Goal: Information Seeking & Learning: Learn about a topic

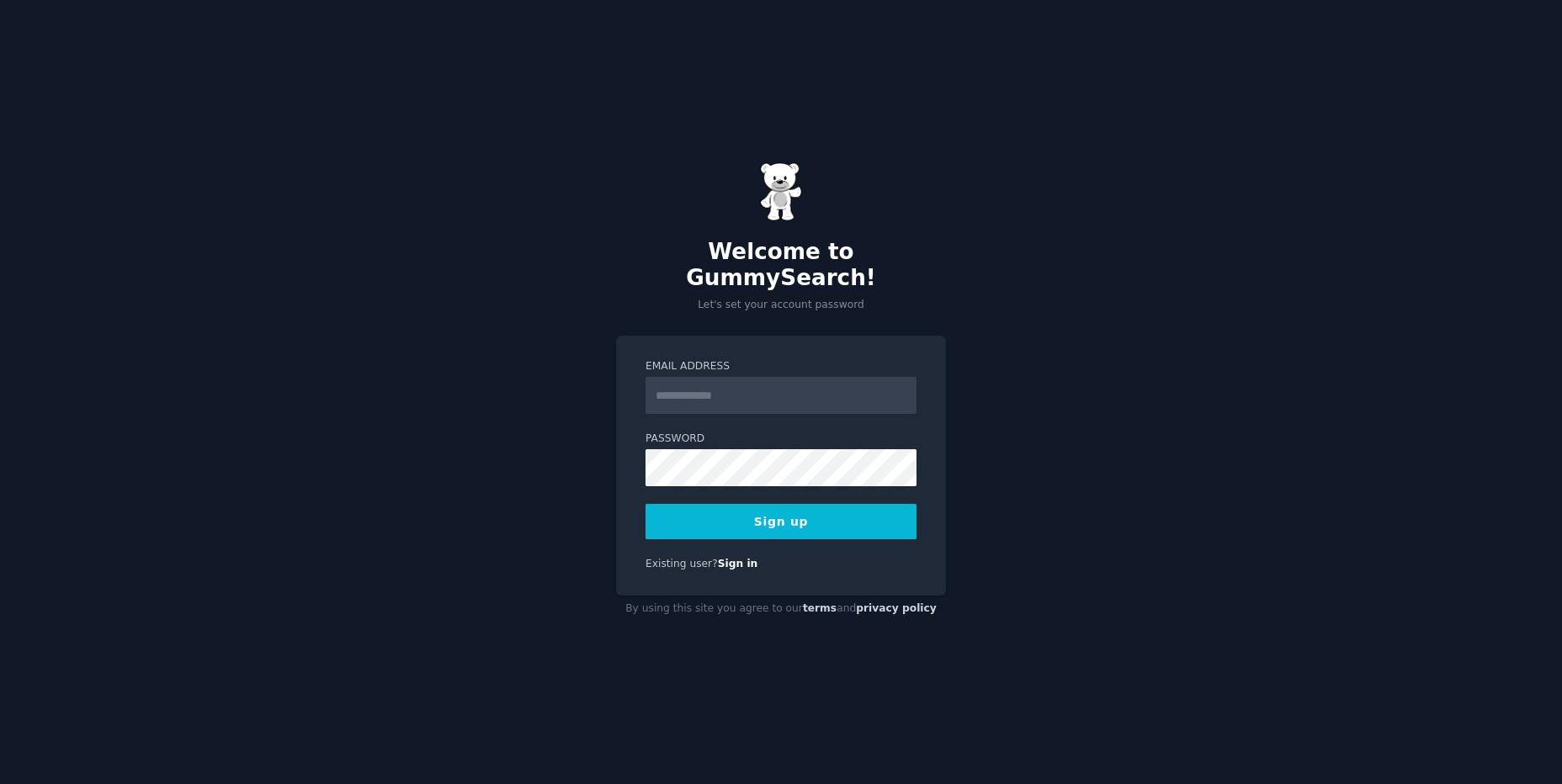
type input "**********"
click at [1033, 365] on div "**********" at bounding box center [781, 392] width 1562 height 784
click at [787, 516] on button "Sign up" at bounding box center [781, 522] width 271 height 36
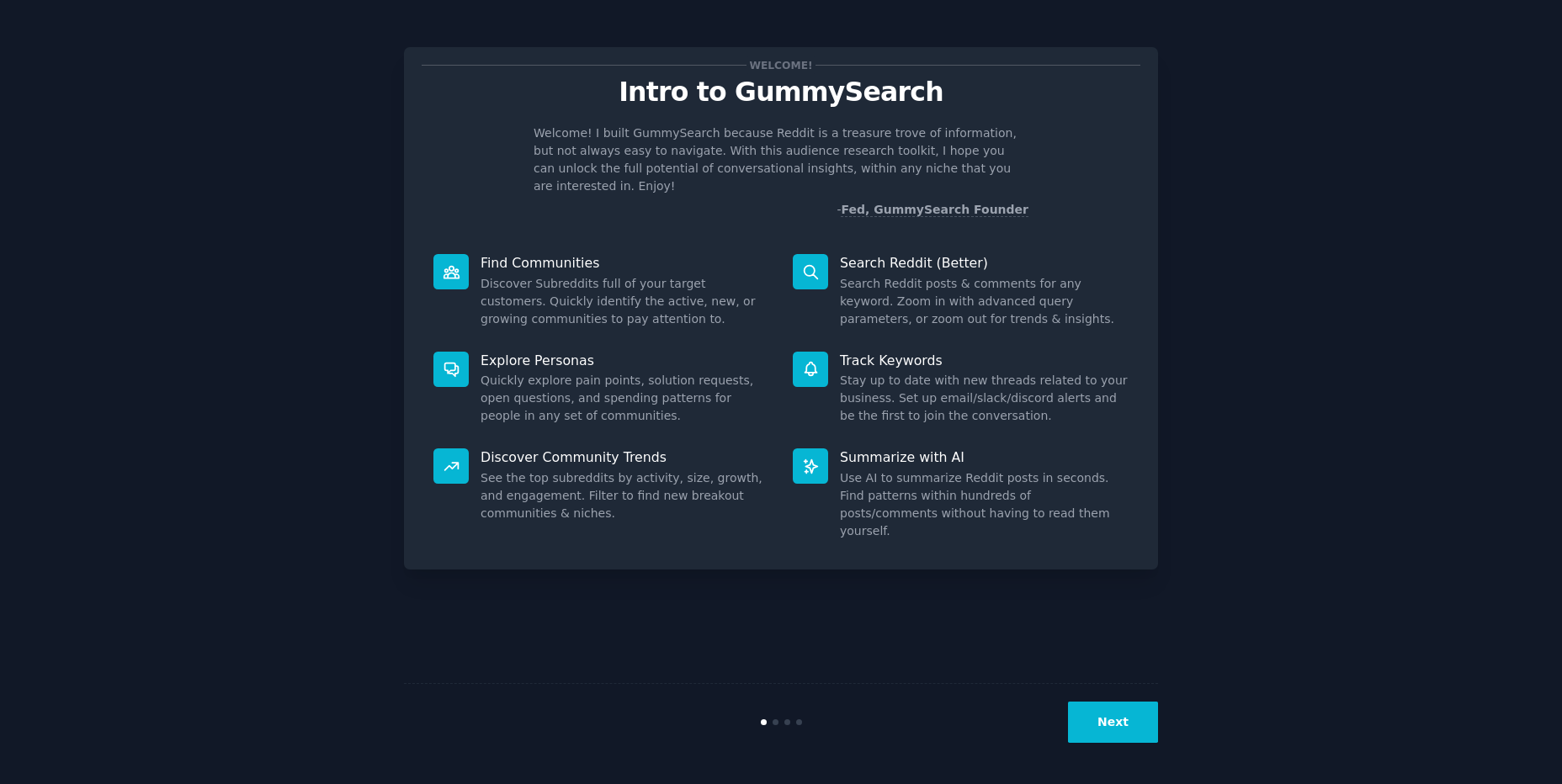
click at [1092, 720] on button "Next" at bounding box center [1113, 721] width 90 height 41
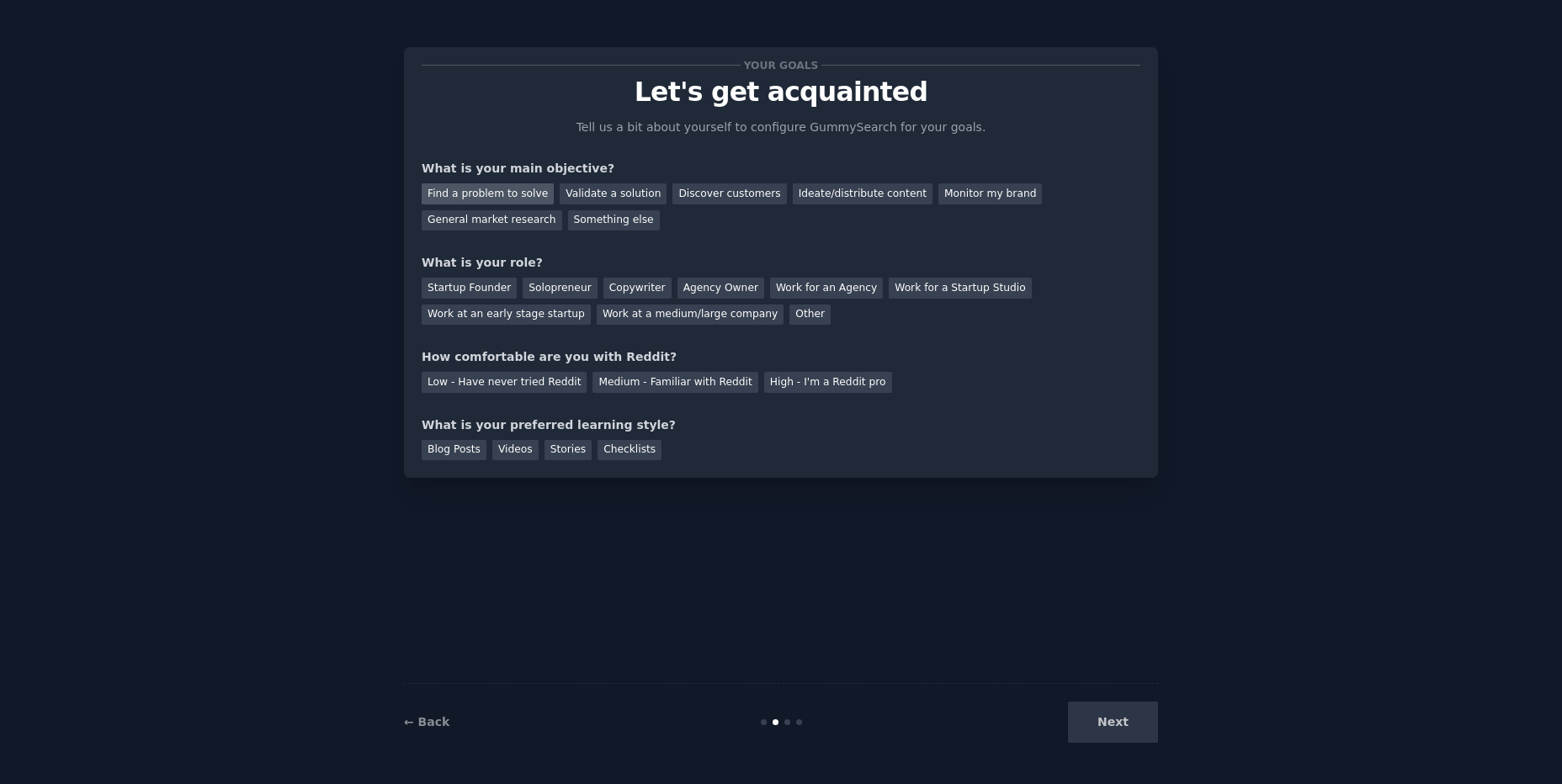
click at [491, 197] on div "Find a problem to solve" at bounding box center [488, 194] width 132 height 21
click at [562, 210] on div "General market research" at bounding box center [492, 221] width 141 height 21
click at [498, 187] on div "Find a problem to solve" at bounding box center [488, 194] width 132 height 21
click at [534, 290] on div "Solopreneur" at bounding box center [559, 288] width 74 height 21
click at [619, 382] on div "Medium - Familiar with Reddit" at bounding box center [675, 382] width 165 height 21
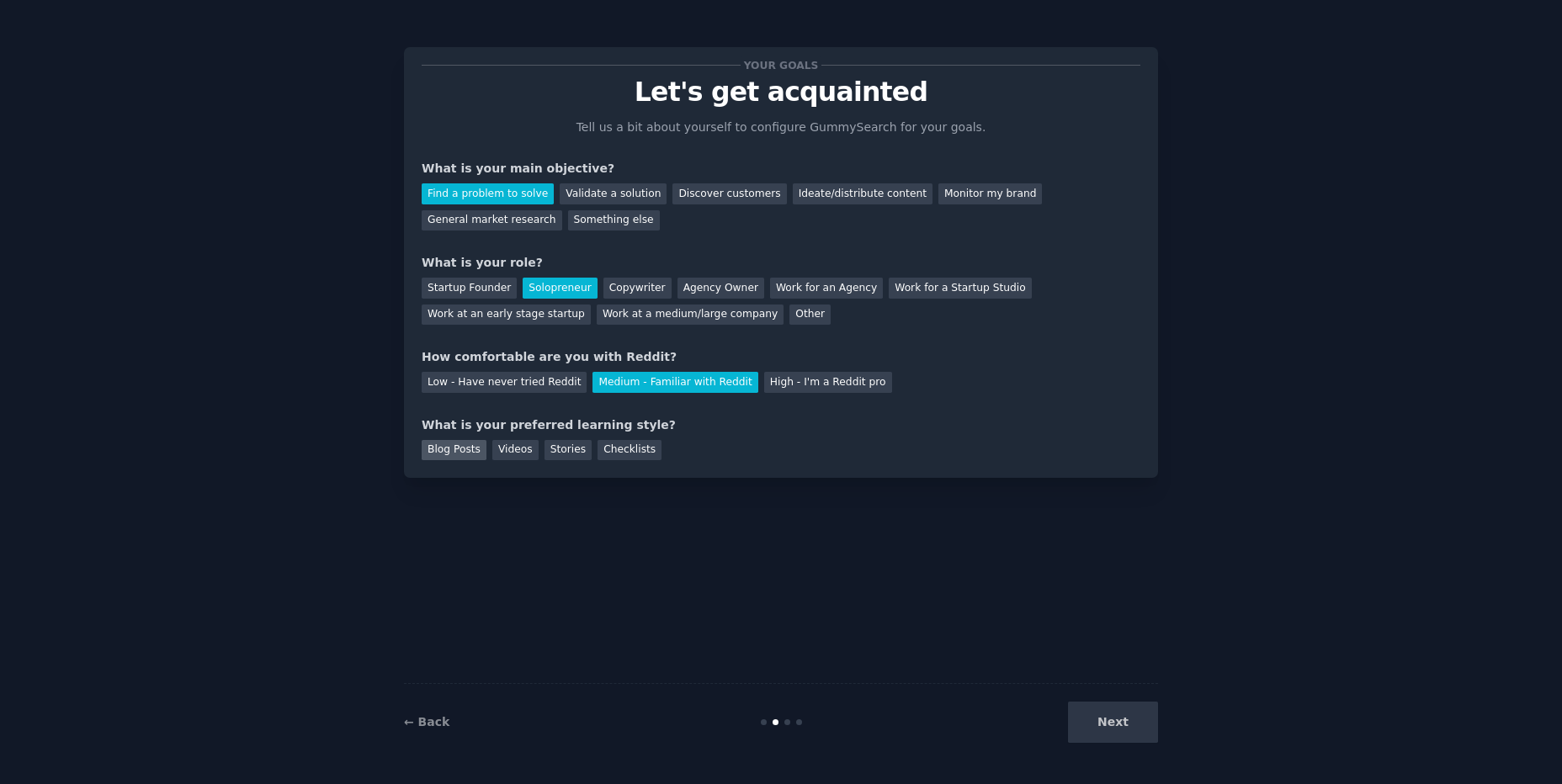
click at [445, 454] on div "Blog Posts" at bounding box center [454, 450] width 65 height 21
click at [1090, 721] on button "Next" at bounding box center [1113, 721] width 90 height 41
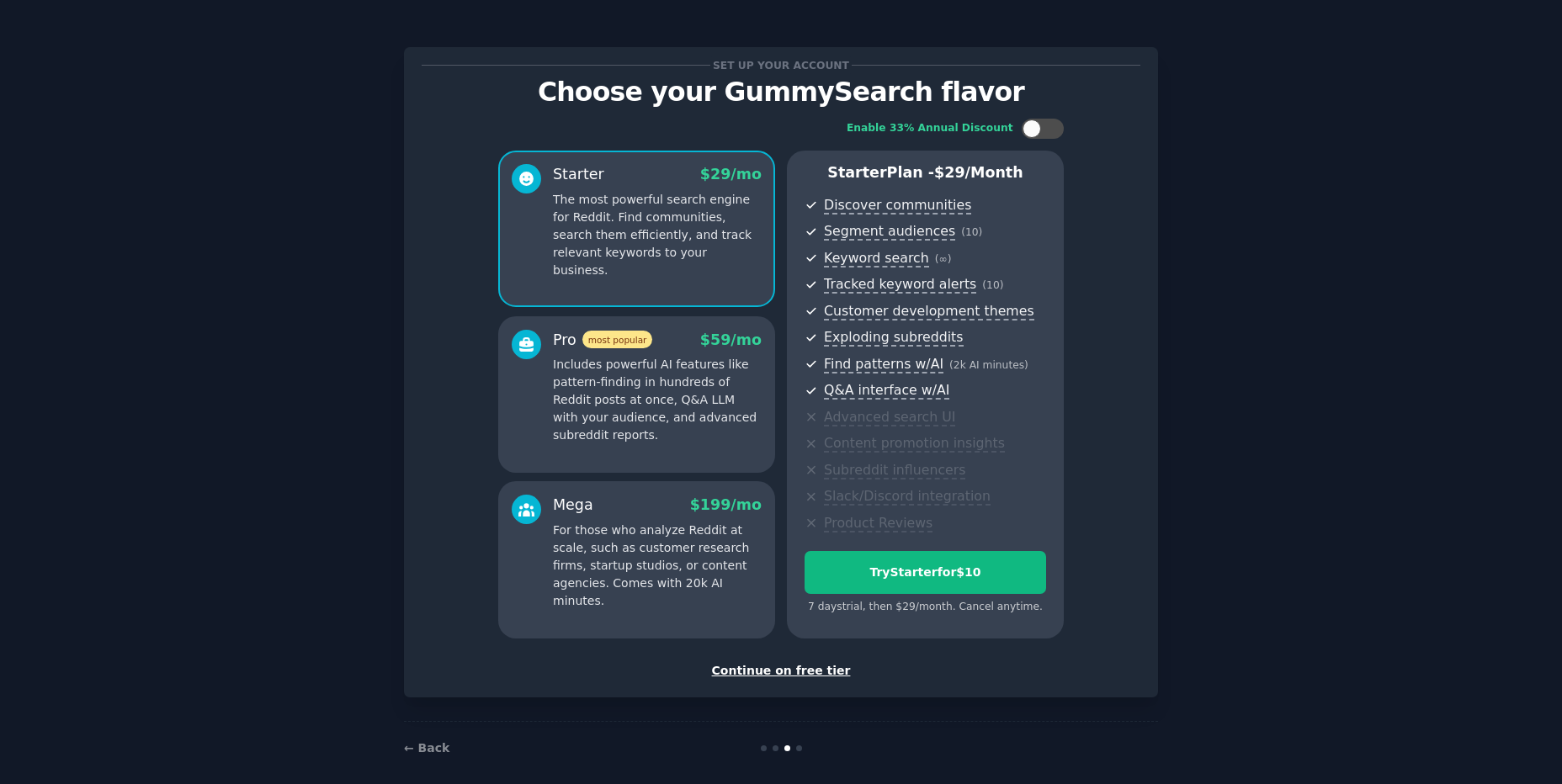
scroll to position [14, 0]
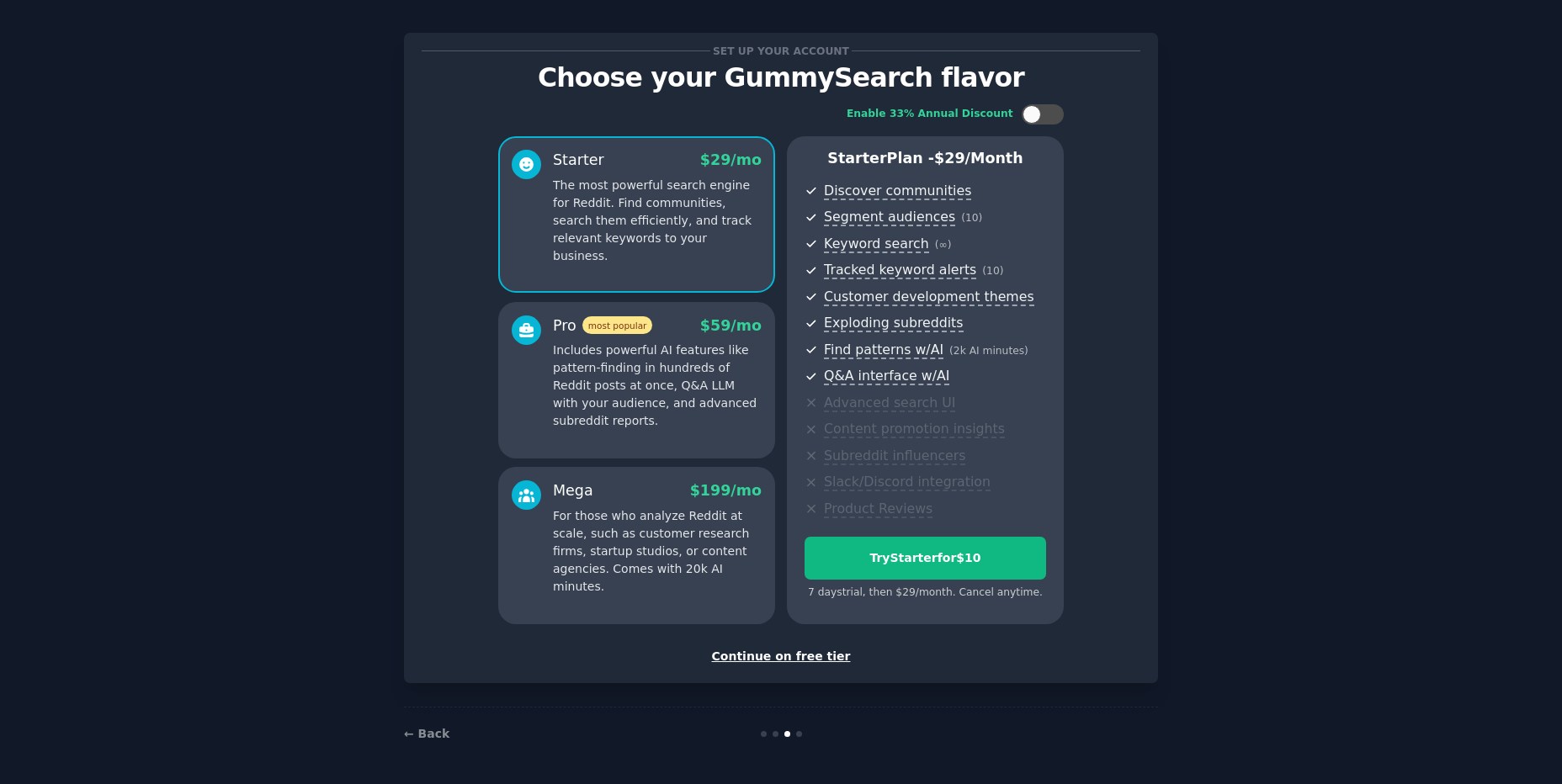
click at [752, 654] on div "Continue on free tier" at bounding box center [781, 656] width 718 height 17
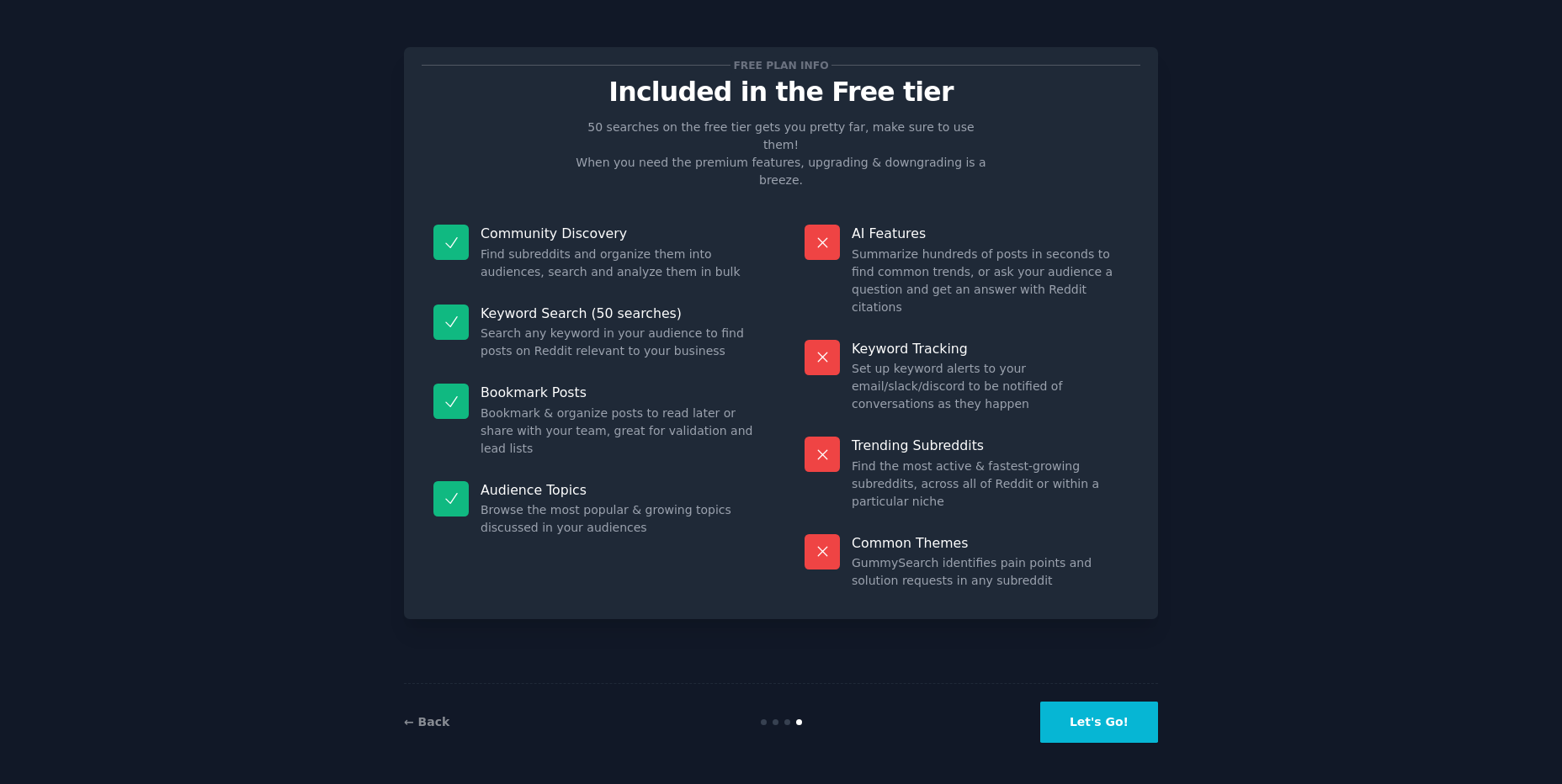
click at [1089, 710] on button "Let's Go!" at bounding box center [1098, 721] width 117 height 41
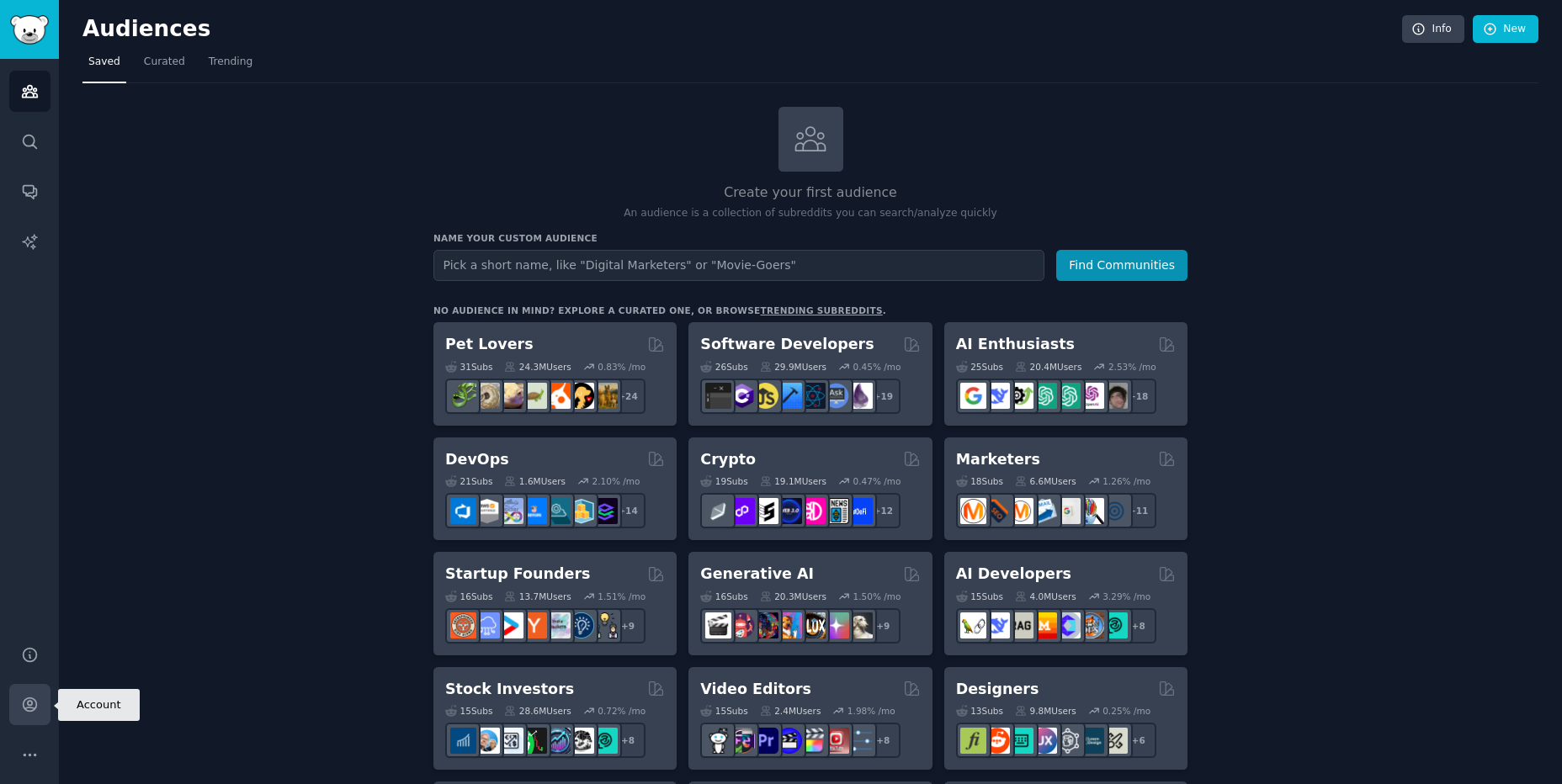
click at [31, 701] on icon "Sidebar" at bounding box center [29, 704] width 13 height 13
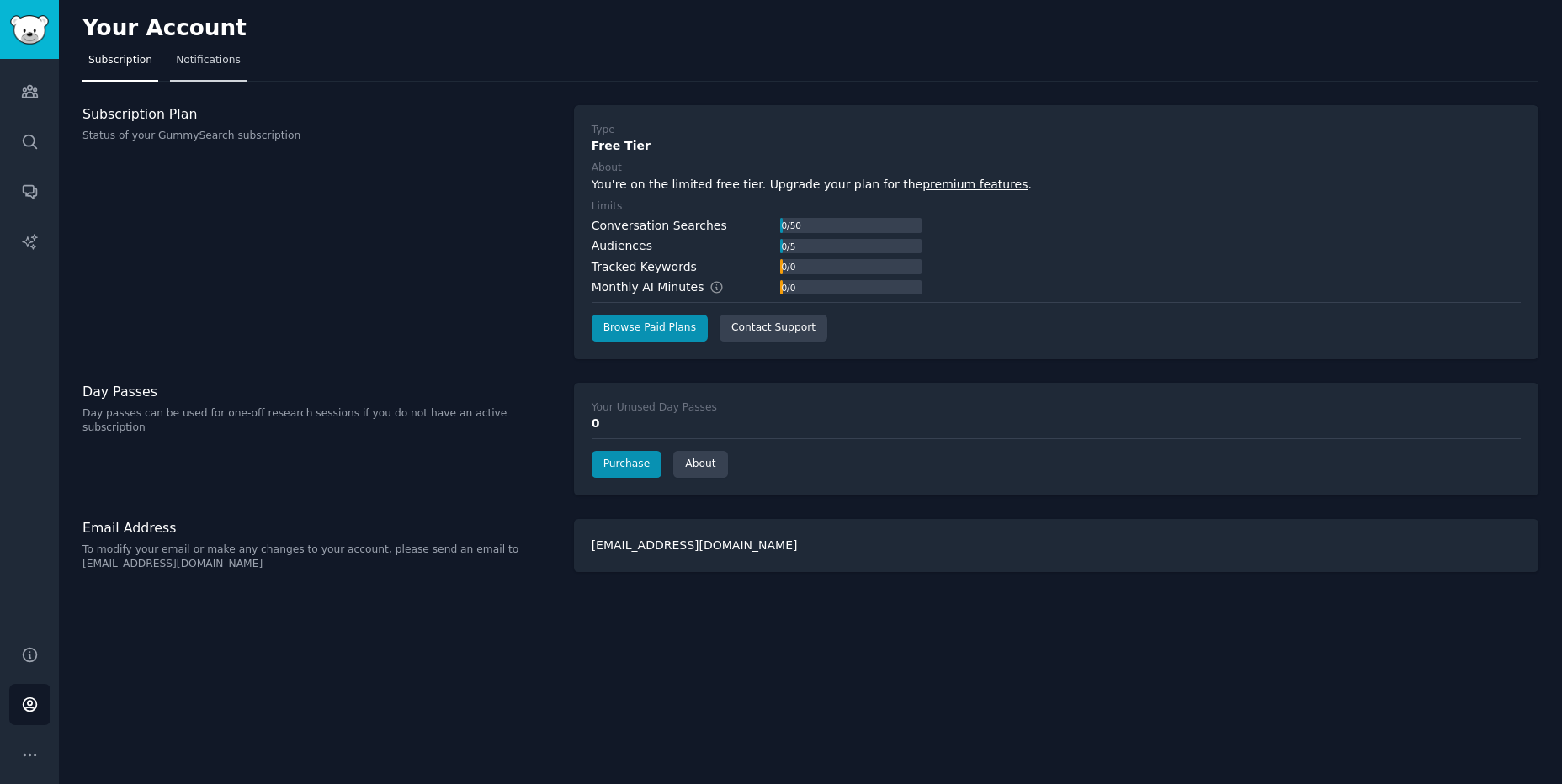
click at [209, 63] on span "Notifications" at bounding box center [208, 60] width 65 height 15
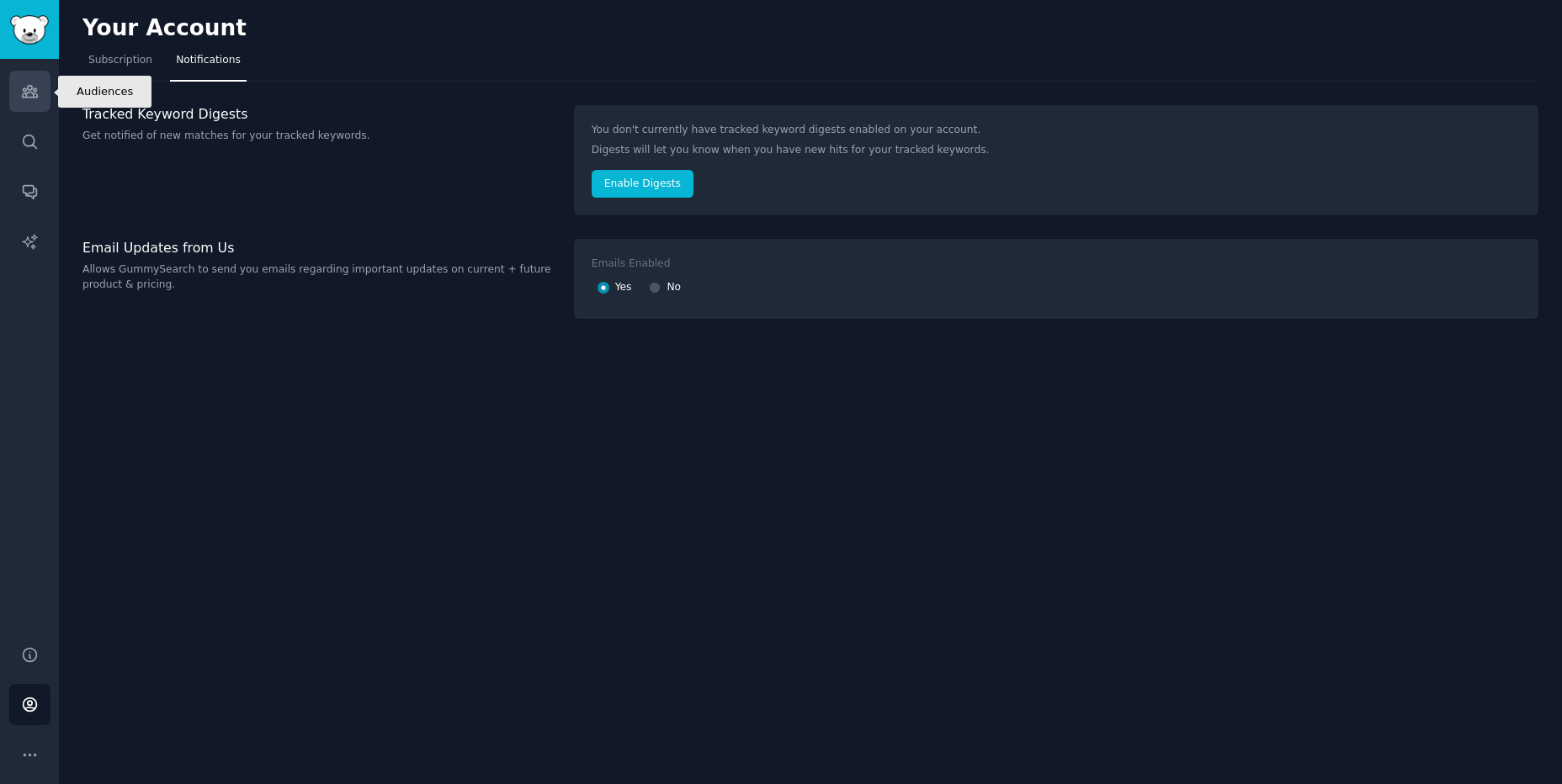
click at [28, 96] on icon "Sidebar" at bounding box center [30, 91] width 17 height 17
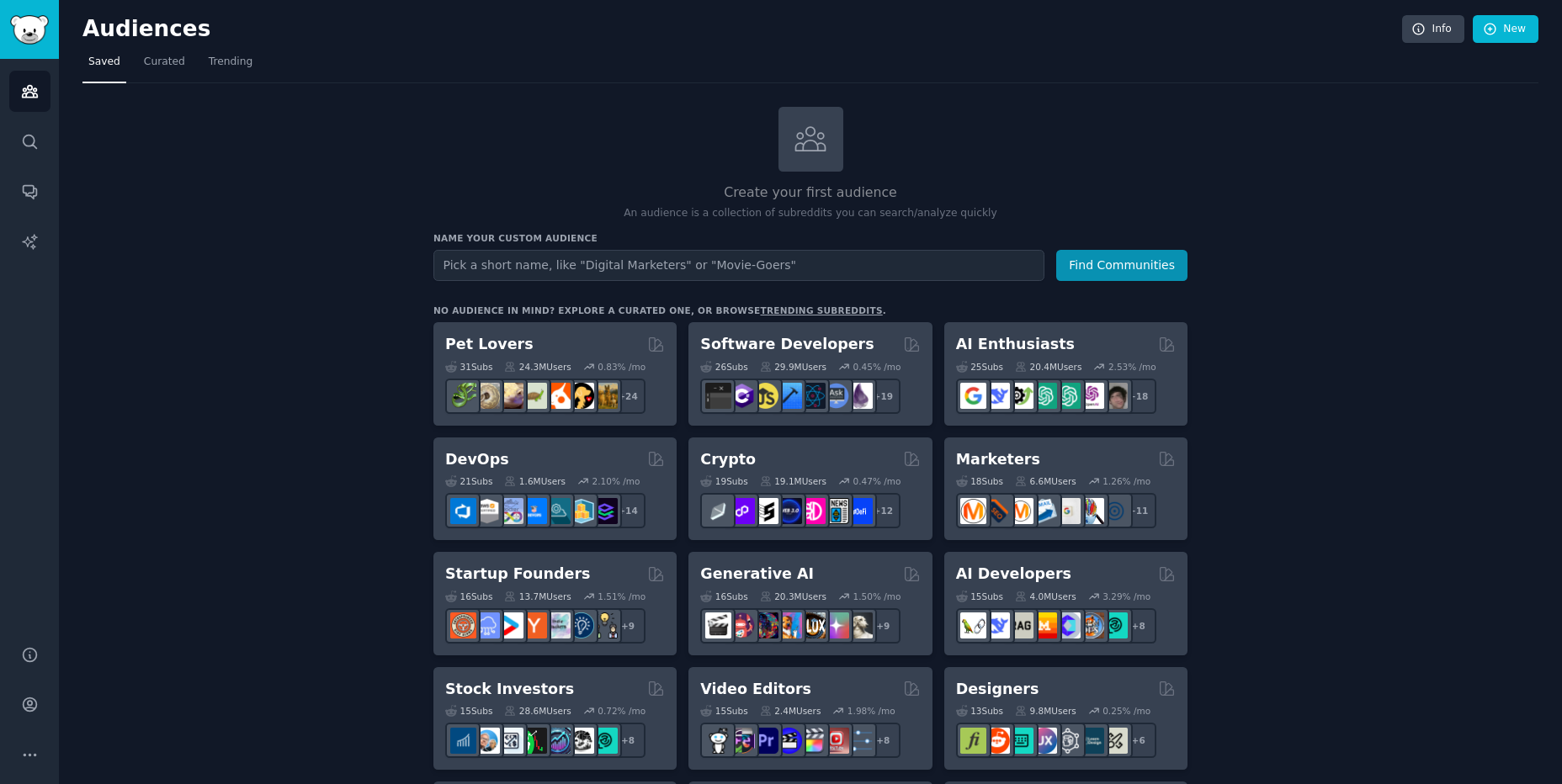
click at [760, 312] on link "trending subreddits" at bounding box center [821, 310] width 122 height 10
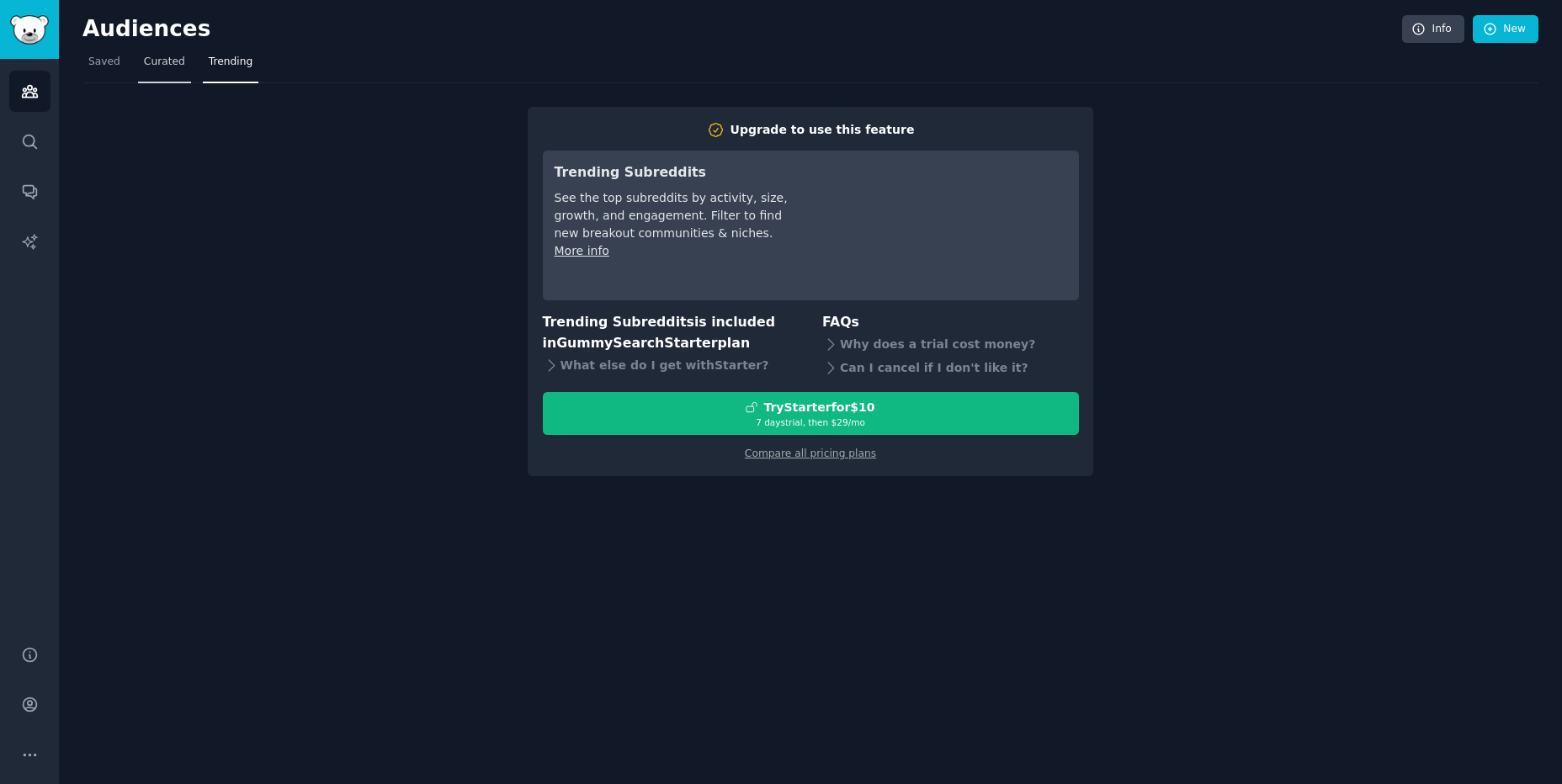
click at [167, 72] on link "Curated" at bounding box center [164, 66] width 53 height 35
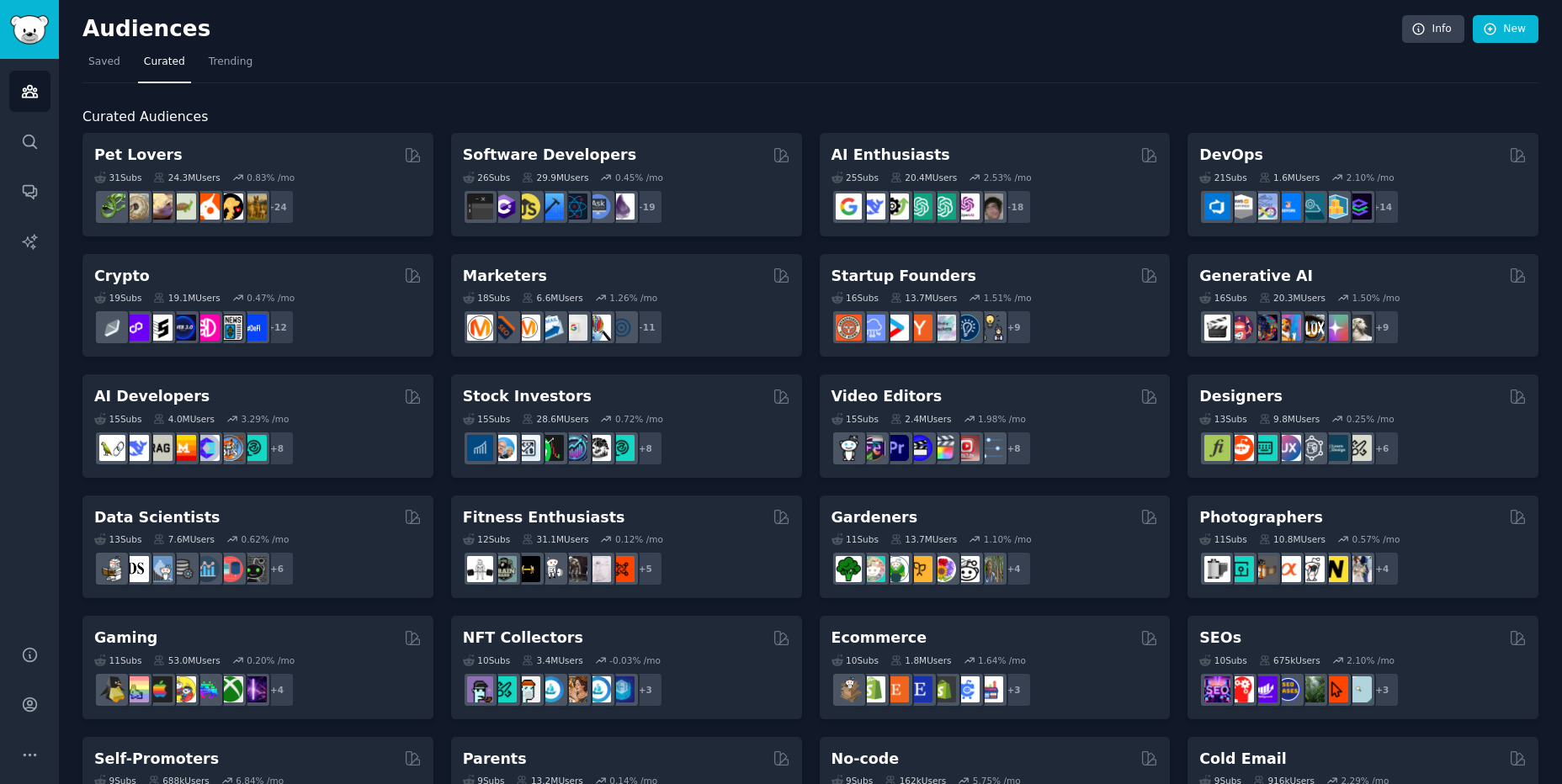
click at [673, 54] on nav "Saved Curated Trending" at bounding box center [811, 66] width 1456 height 35
click at [217, 61] on span "Trending" at bounding box center [230, 62] width 43 height 15
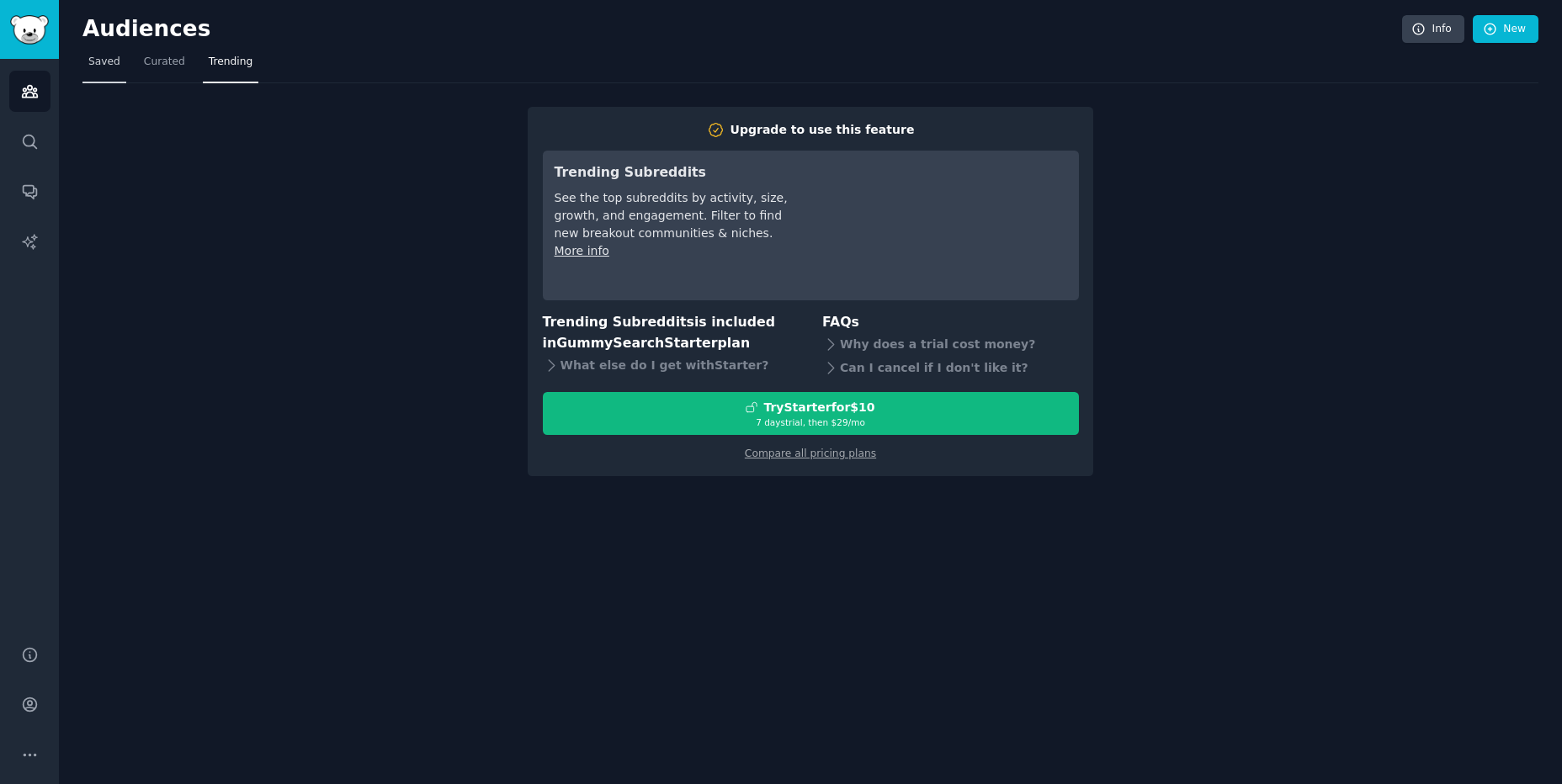
click at [110, 65] on span "Saved" at bounding box center [104, 62] width 32 height 15
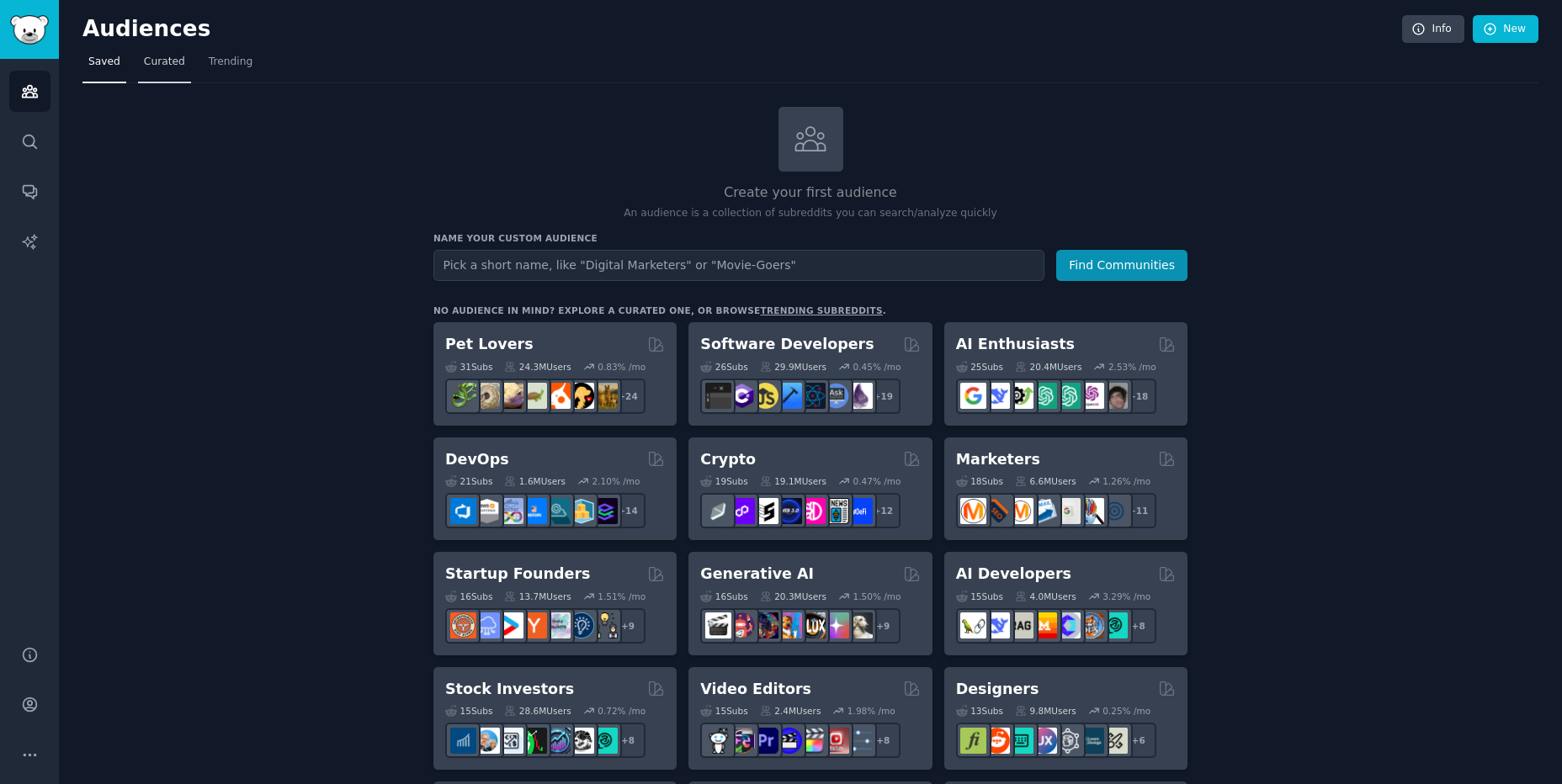
click at [158, 67] on span "Curated" at bounding box center [164, 62] width 41 height 15
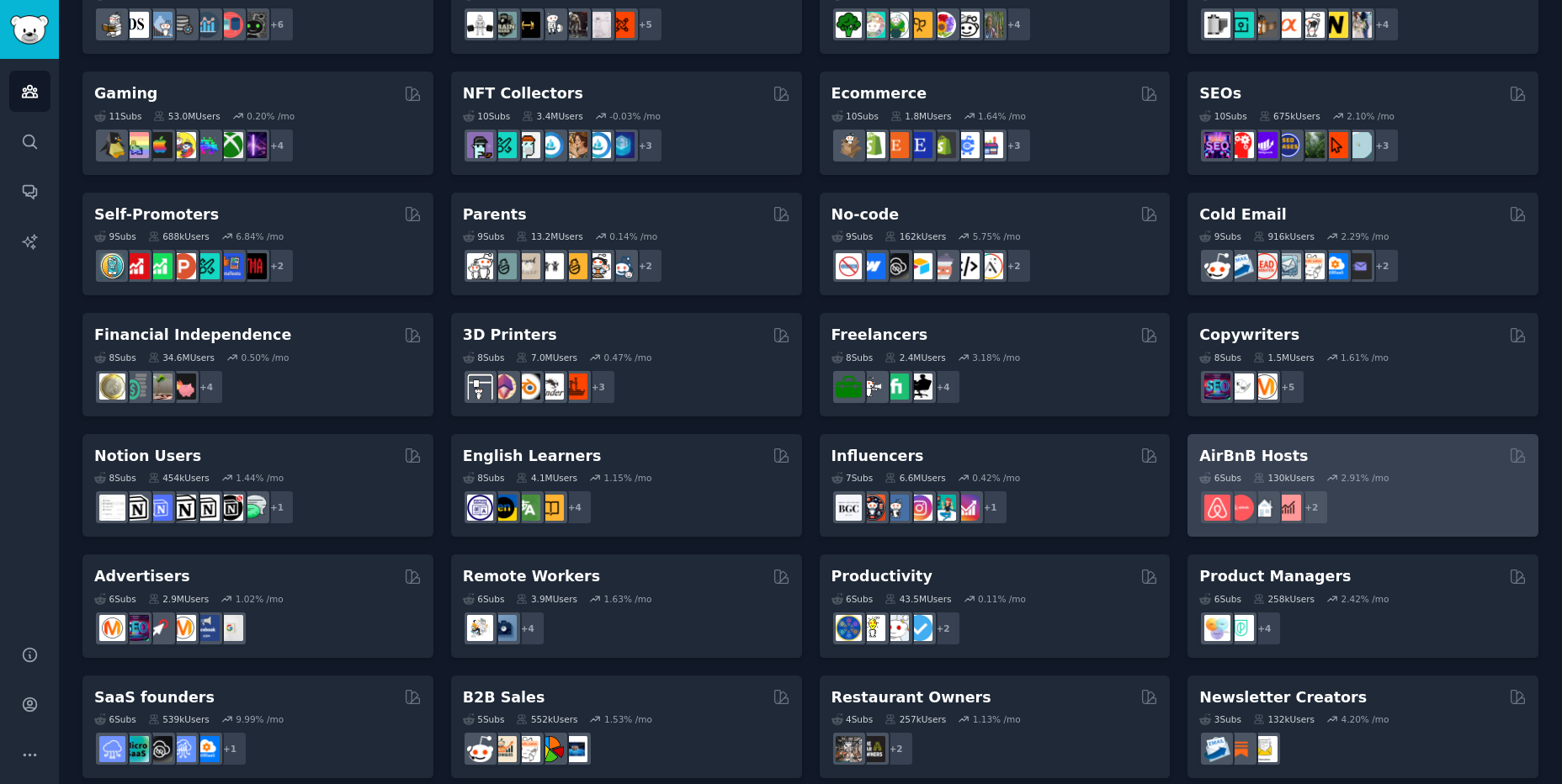
scroll to position [561, 0]
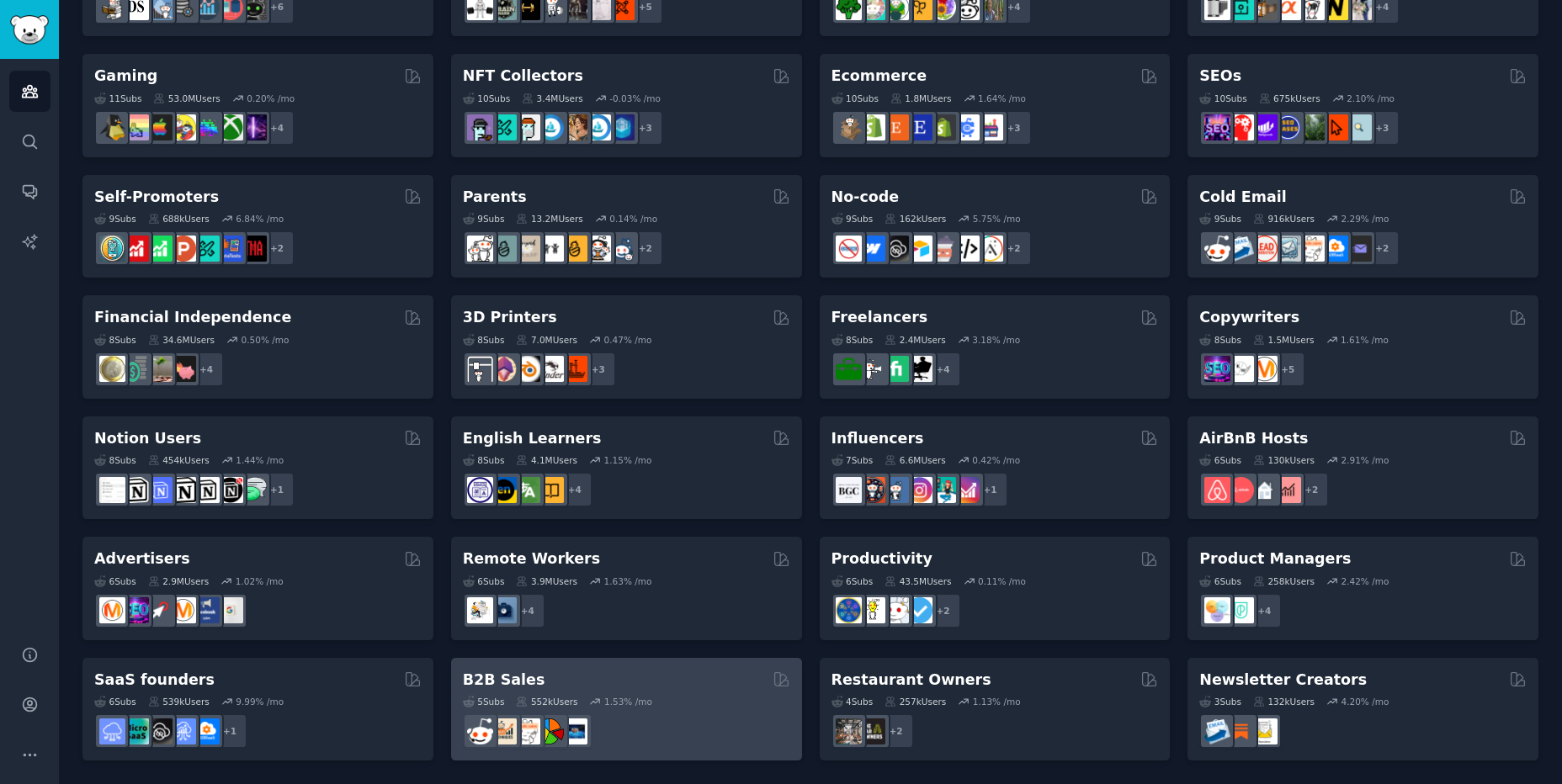
click at [664, 669] on div "B2B Sales" at bounding box center [626, 680] width 327 height 21
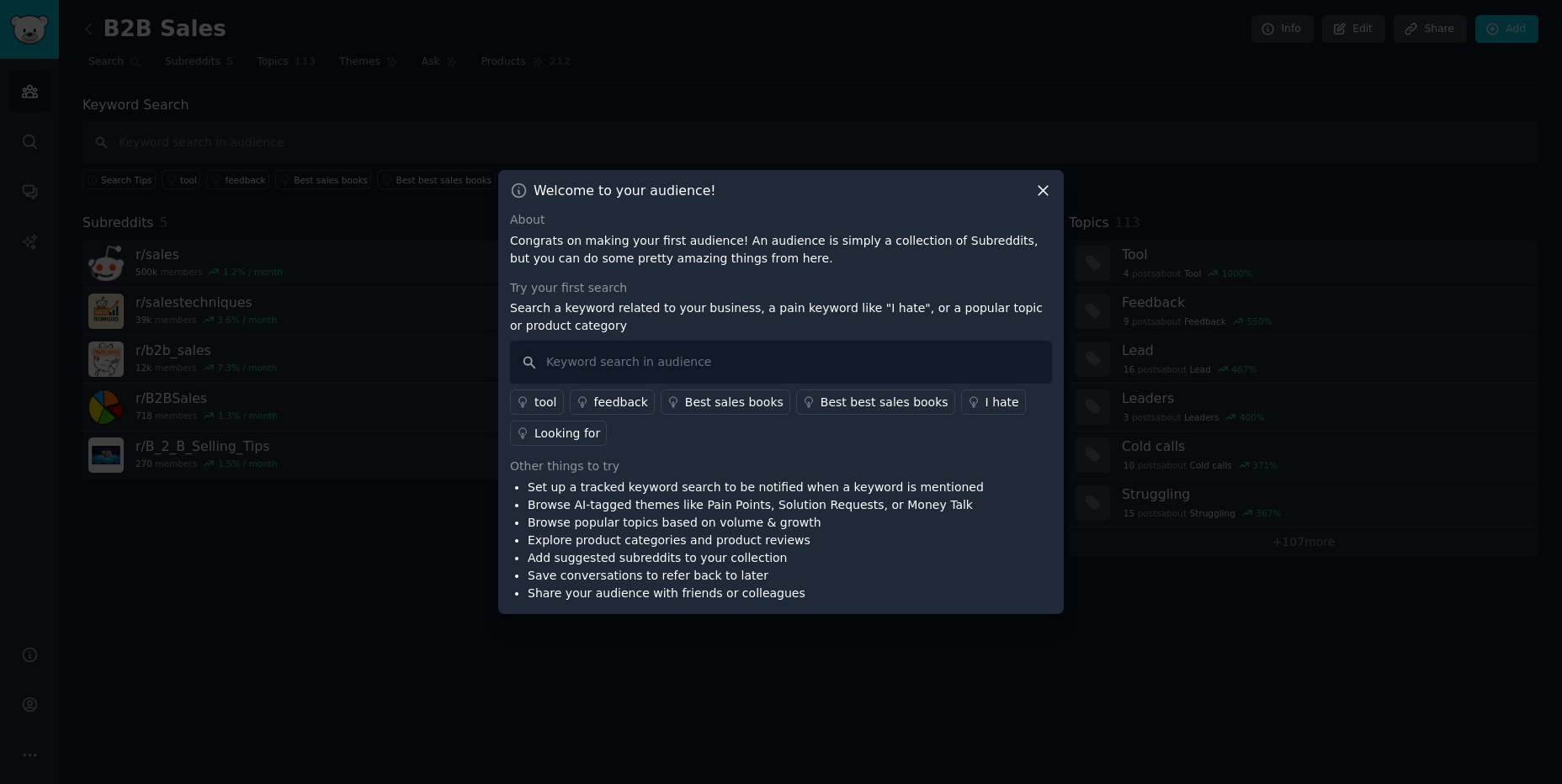
click at [1038, 189] on icon at bounding box center [1043, 190] width 17 height 17
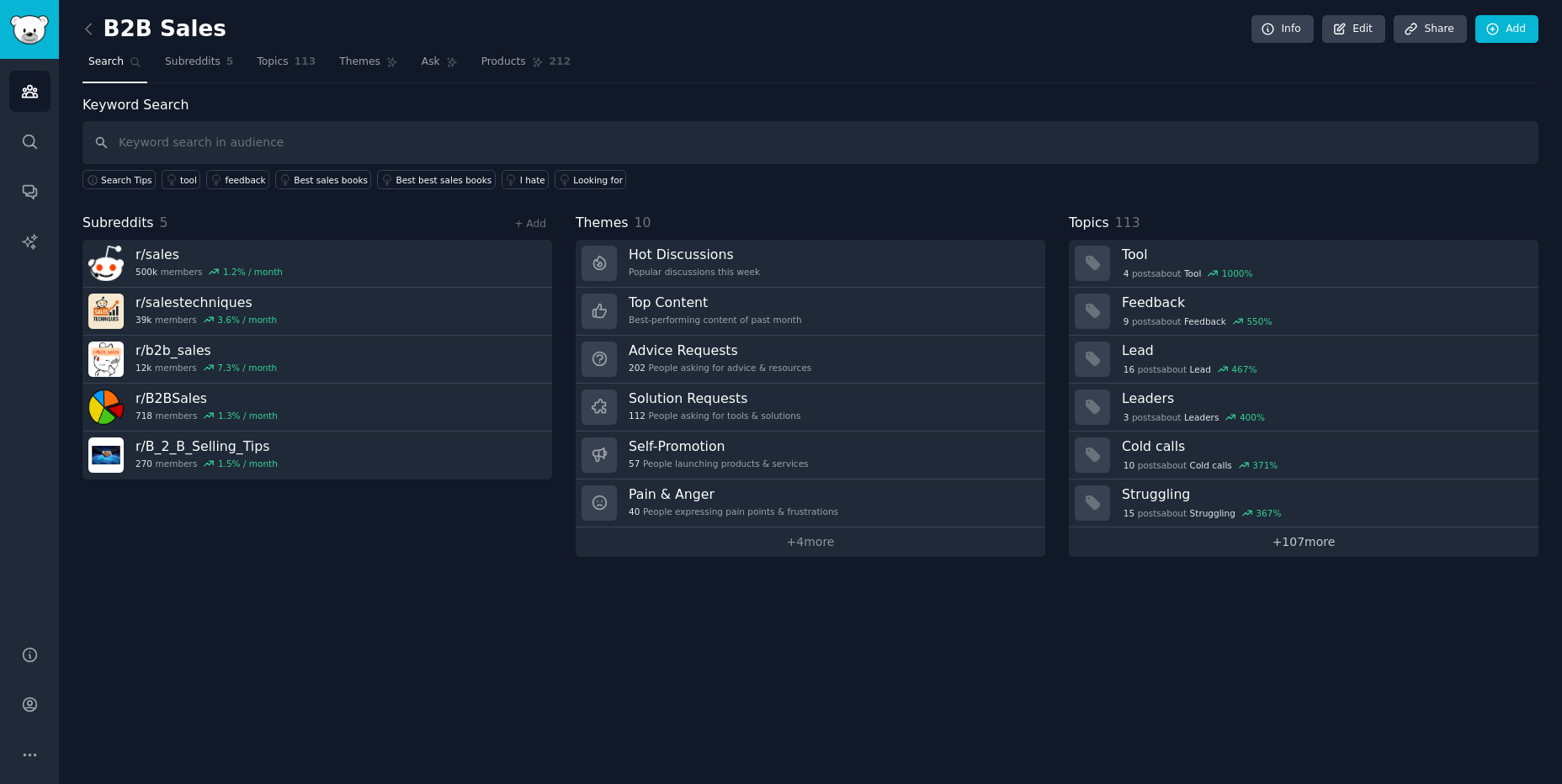
click at [1198, 541] on link "+ 107 more" at bounding box center [1304, 542] width 470 height 30
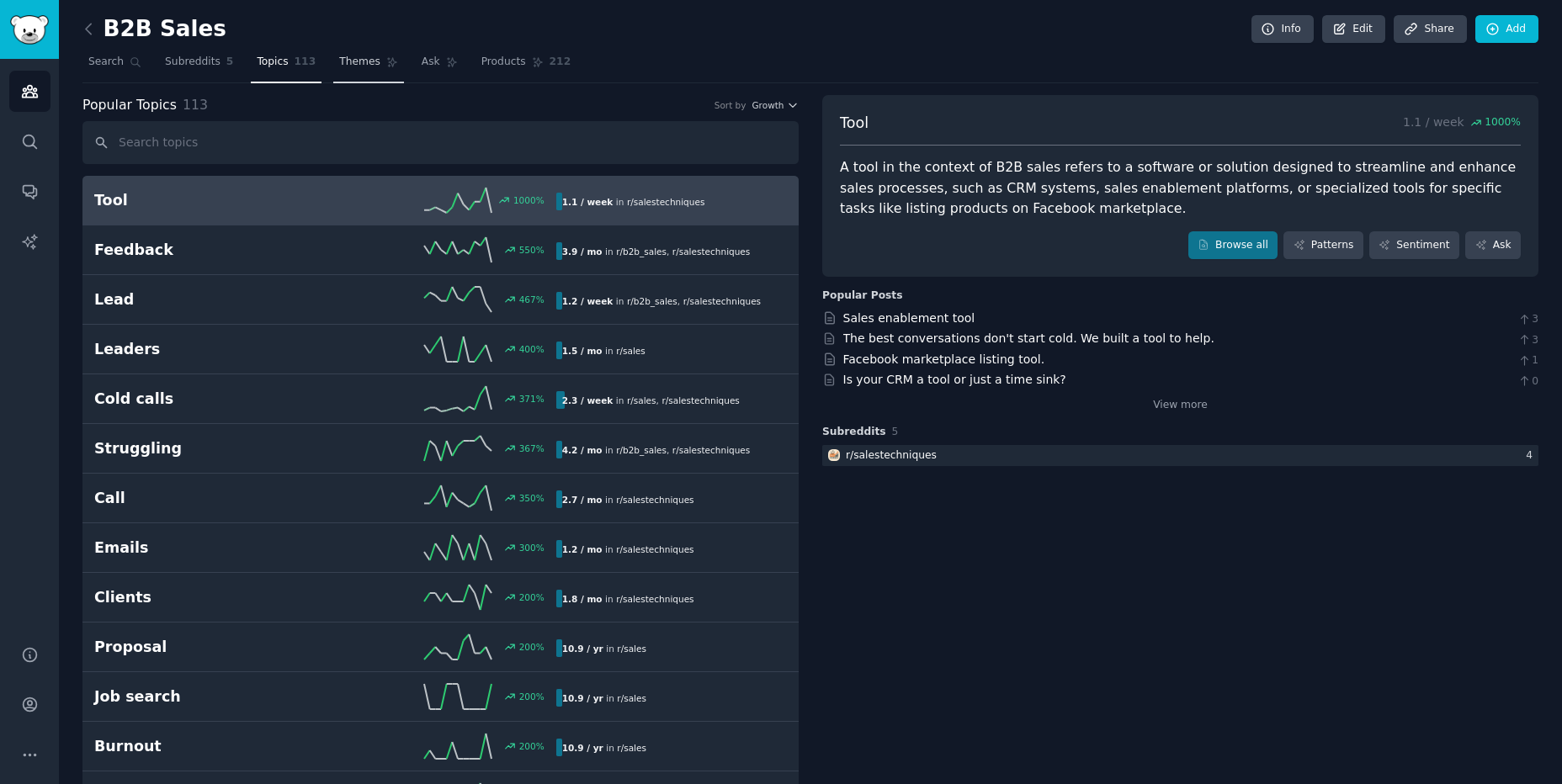
click at [347, 64] on span "Themes" at bounding box center [359, 62] width 41 height 15
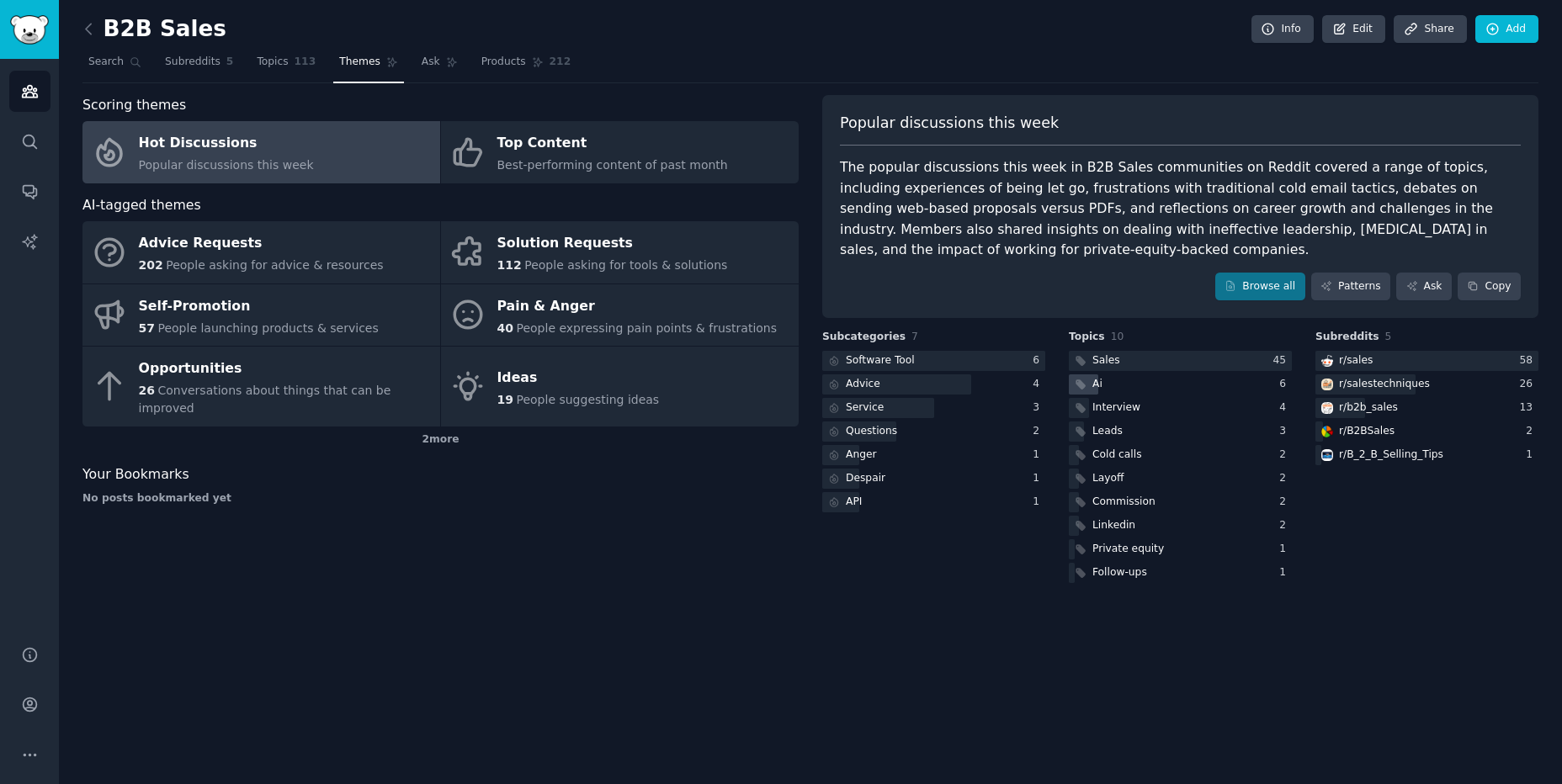
click at [1122, 389] on div "Ai" at bounding box center [1180, 385] width 223 height 21
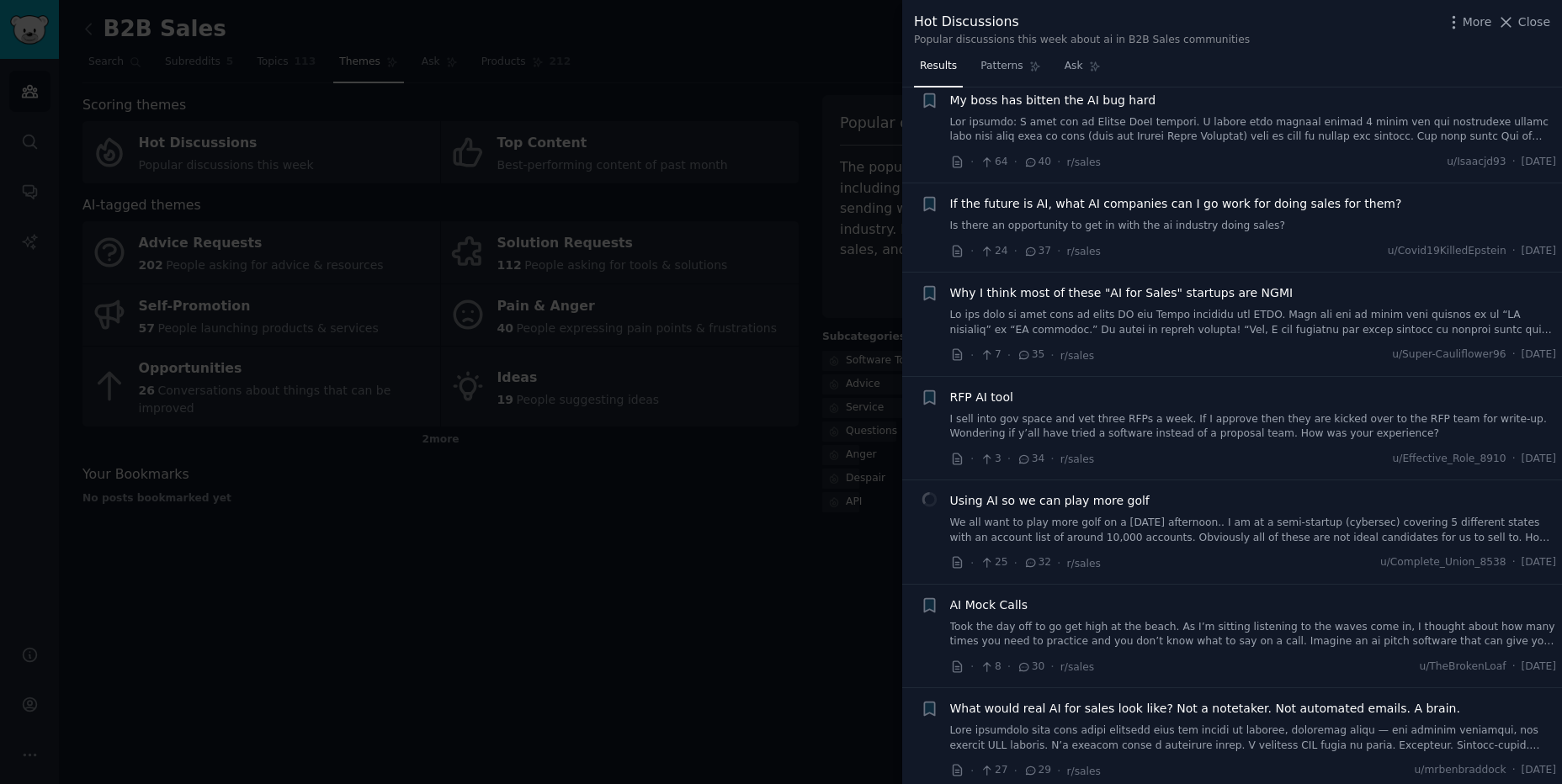
scroll to position [1717, 0]
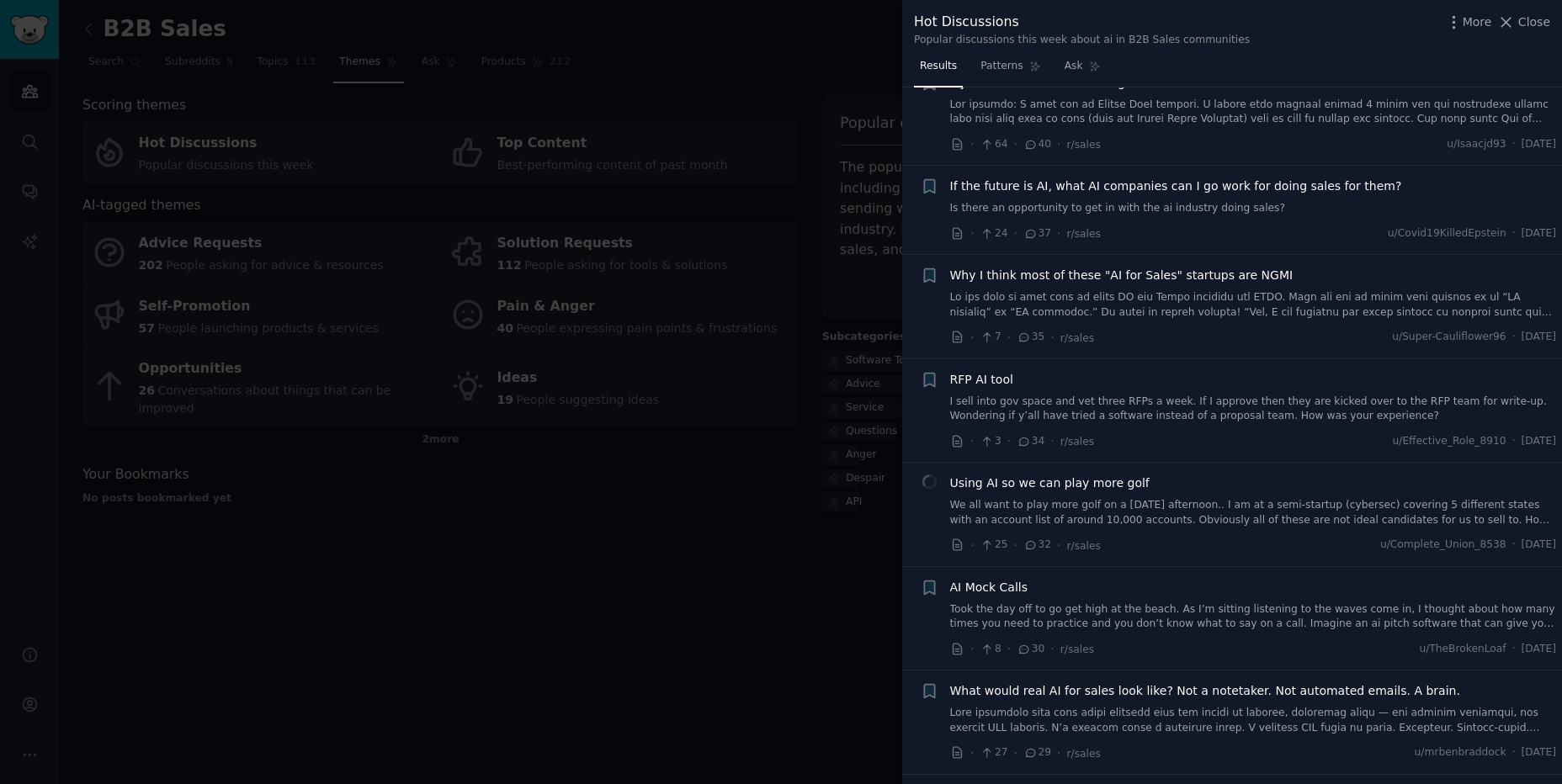
click at [778, 578] on div at bounding box center [781, 392] width 1562 height 784
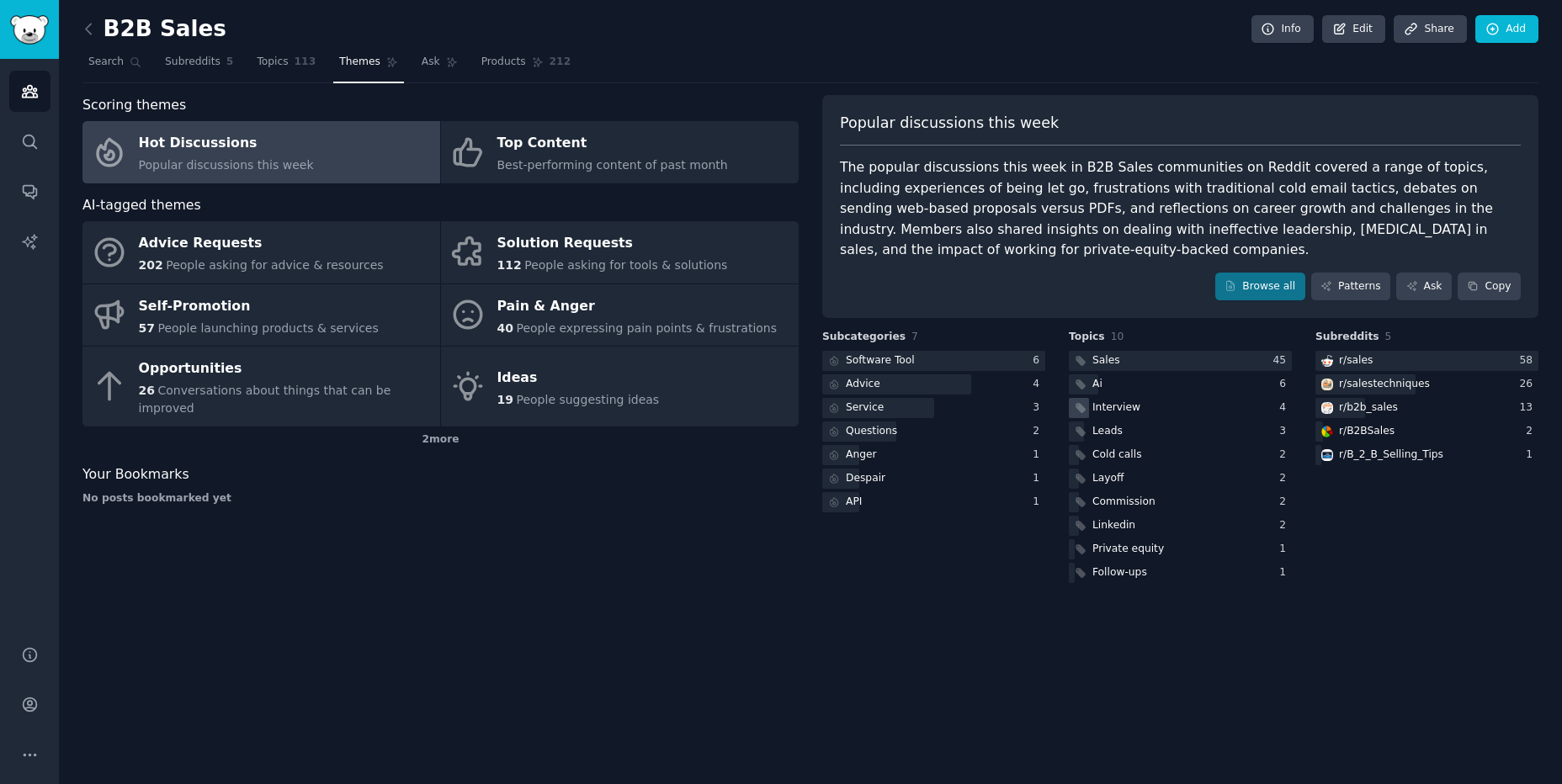
click at [1115, 409] on div "Interview" at bounding box center [1116, 408] width 48 height 15
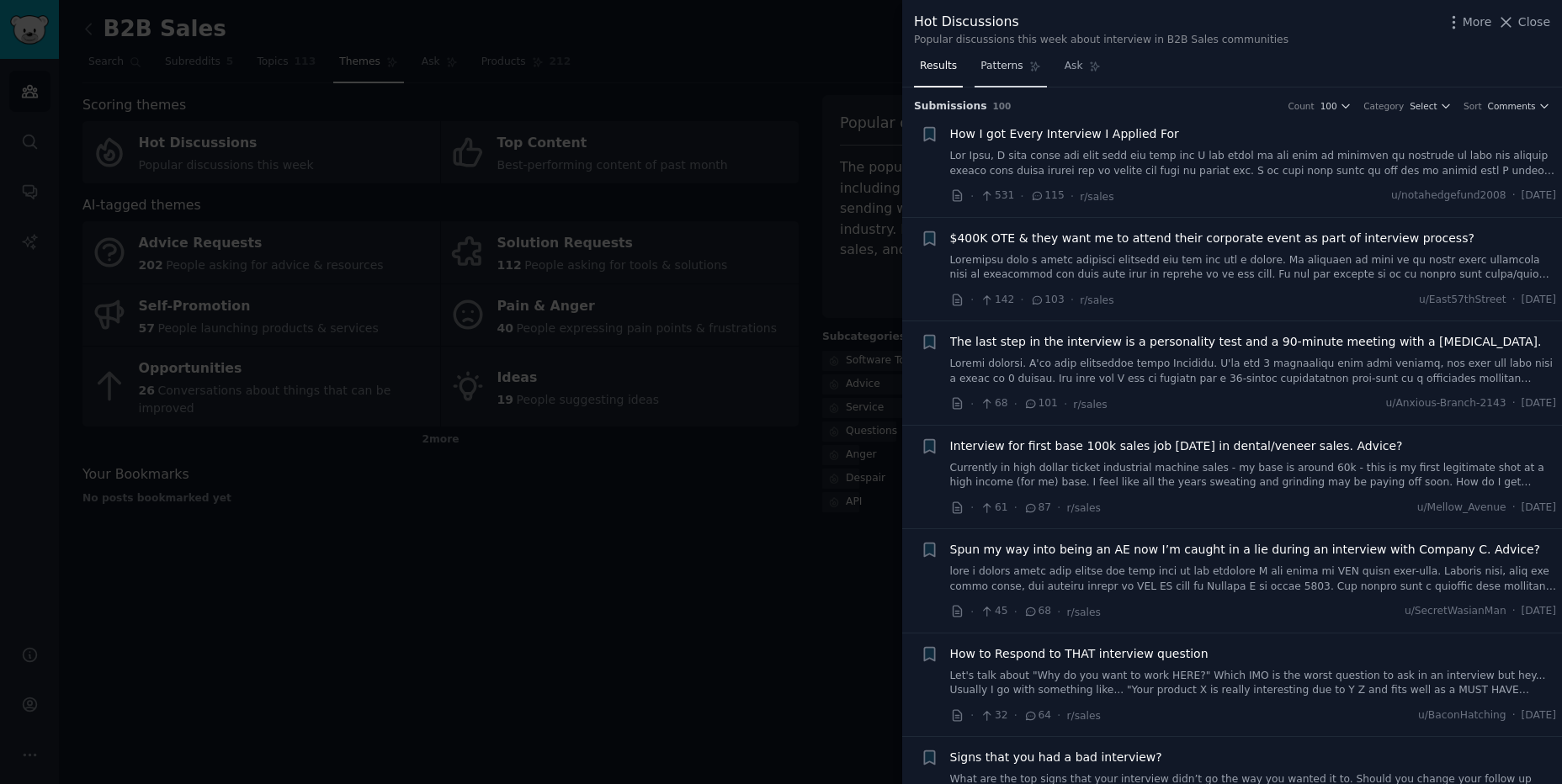
click at [1029, 75] on link "Patterns" at bounding box center [1011, 70] width 71 height 35
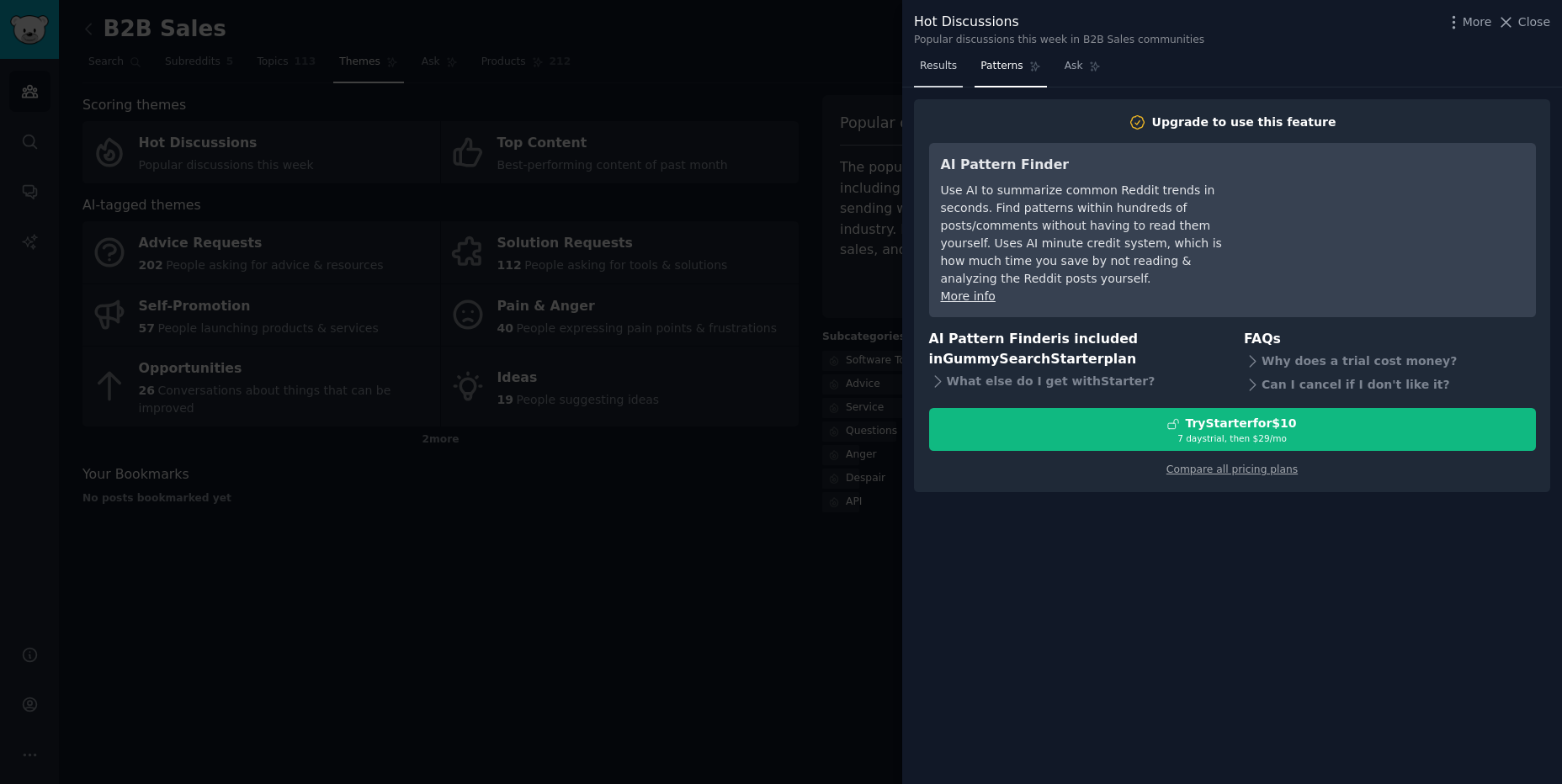
click at [937, 73] on span "Results" at bounding box center [938, 66] width 37 height 15
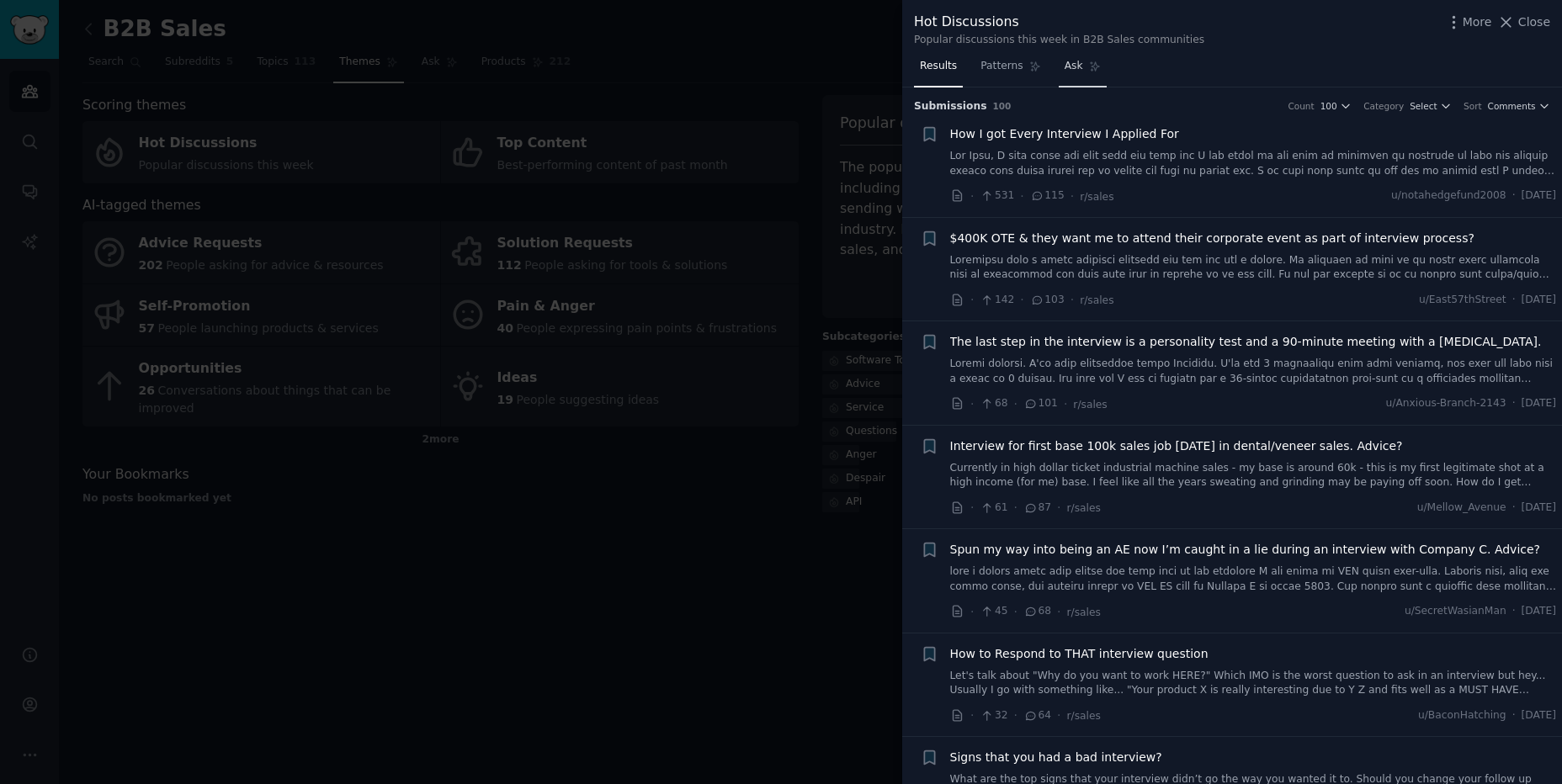
click at [1068, 70] on span "Ask" at bounding box center [1073, 66] width 18 height 15
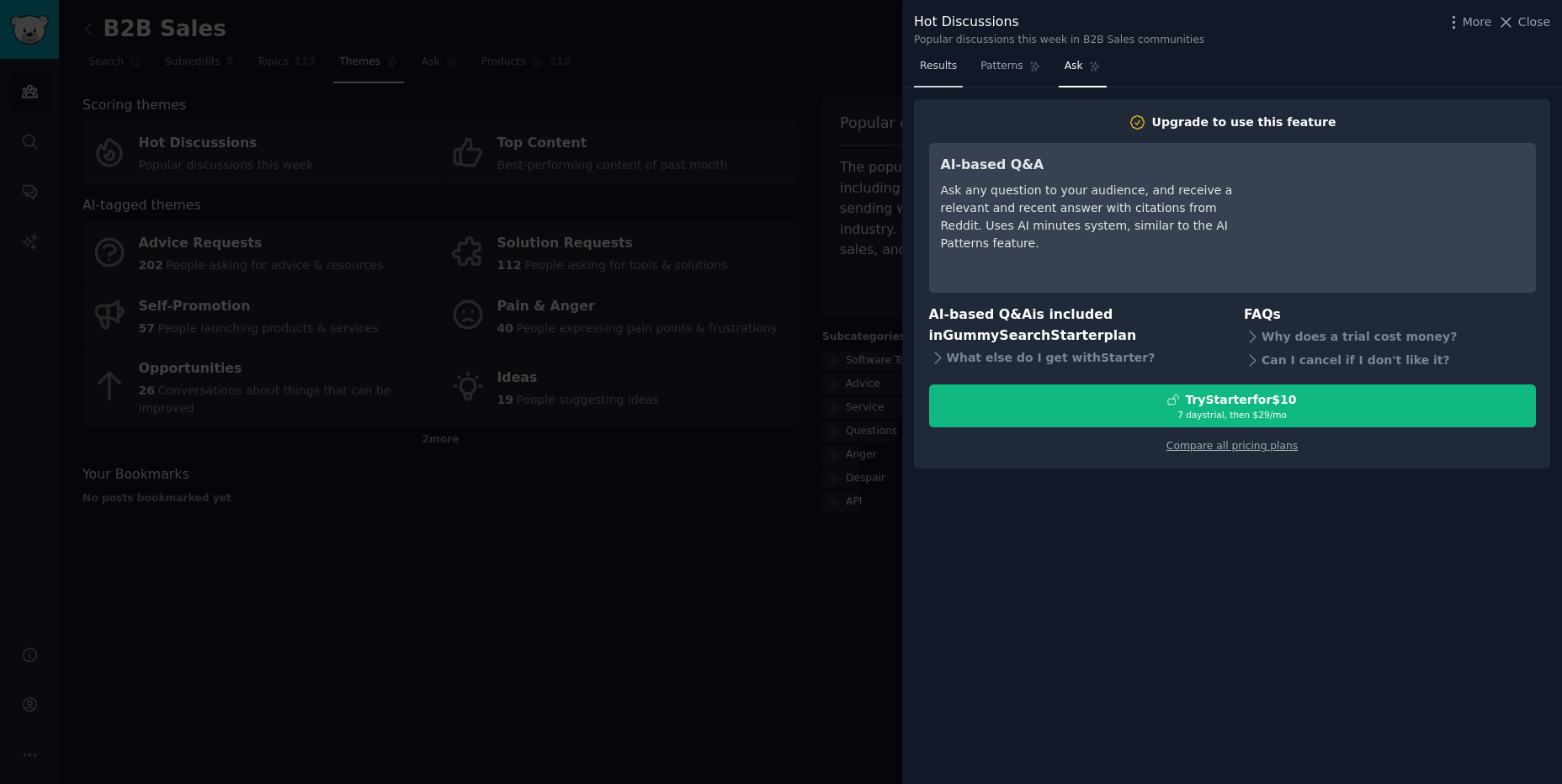
click at [931, 72] on span "Results" at bounding box center [938, 66] width 37 height 15
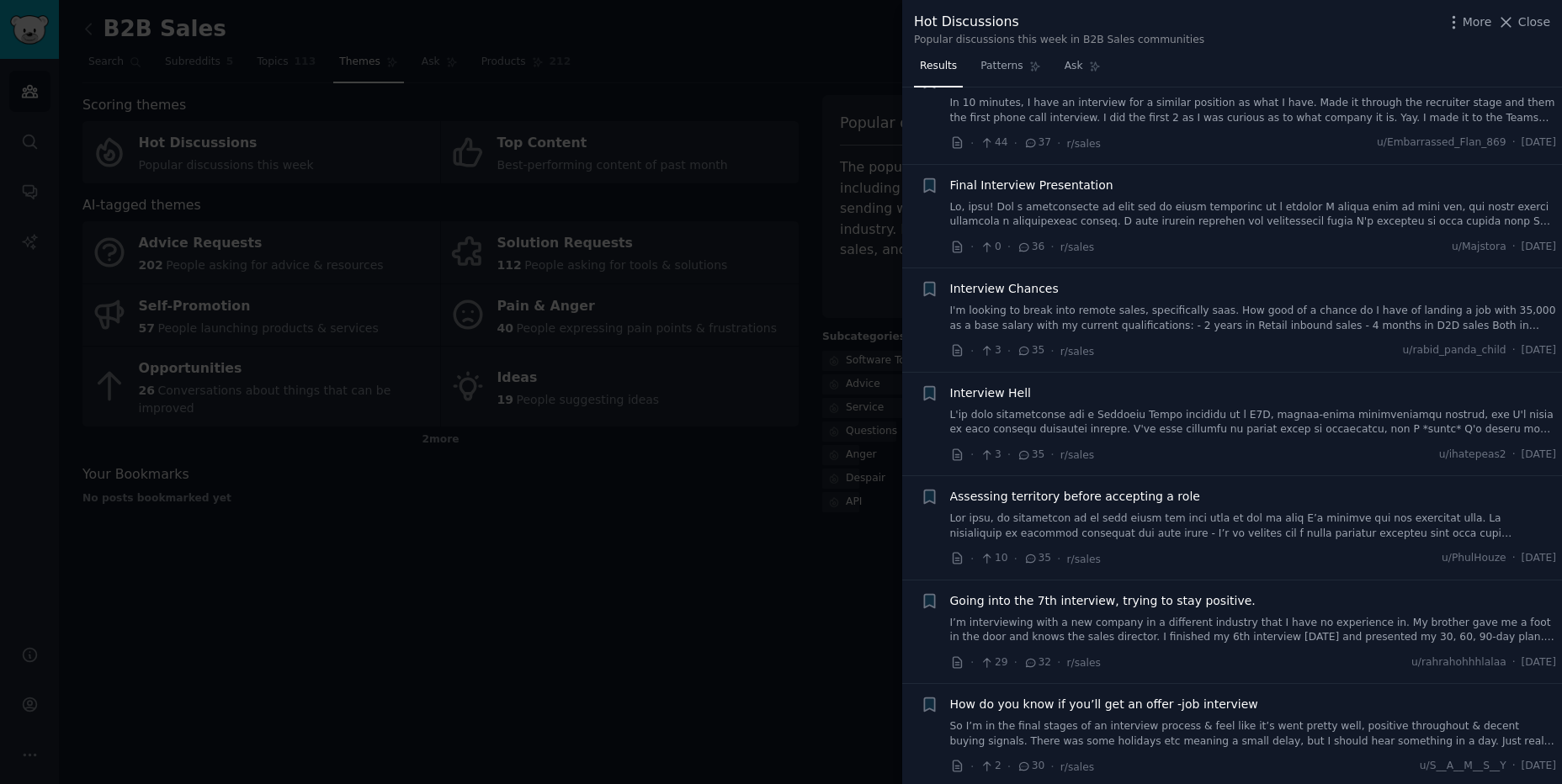
scroll to position [1317, 0]
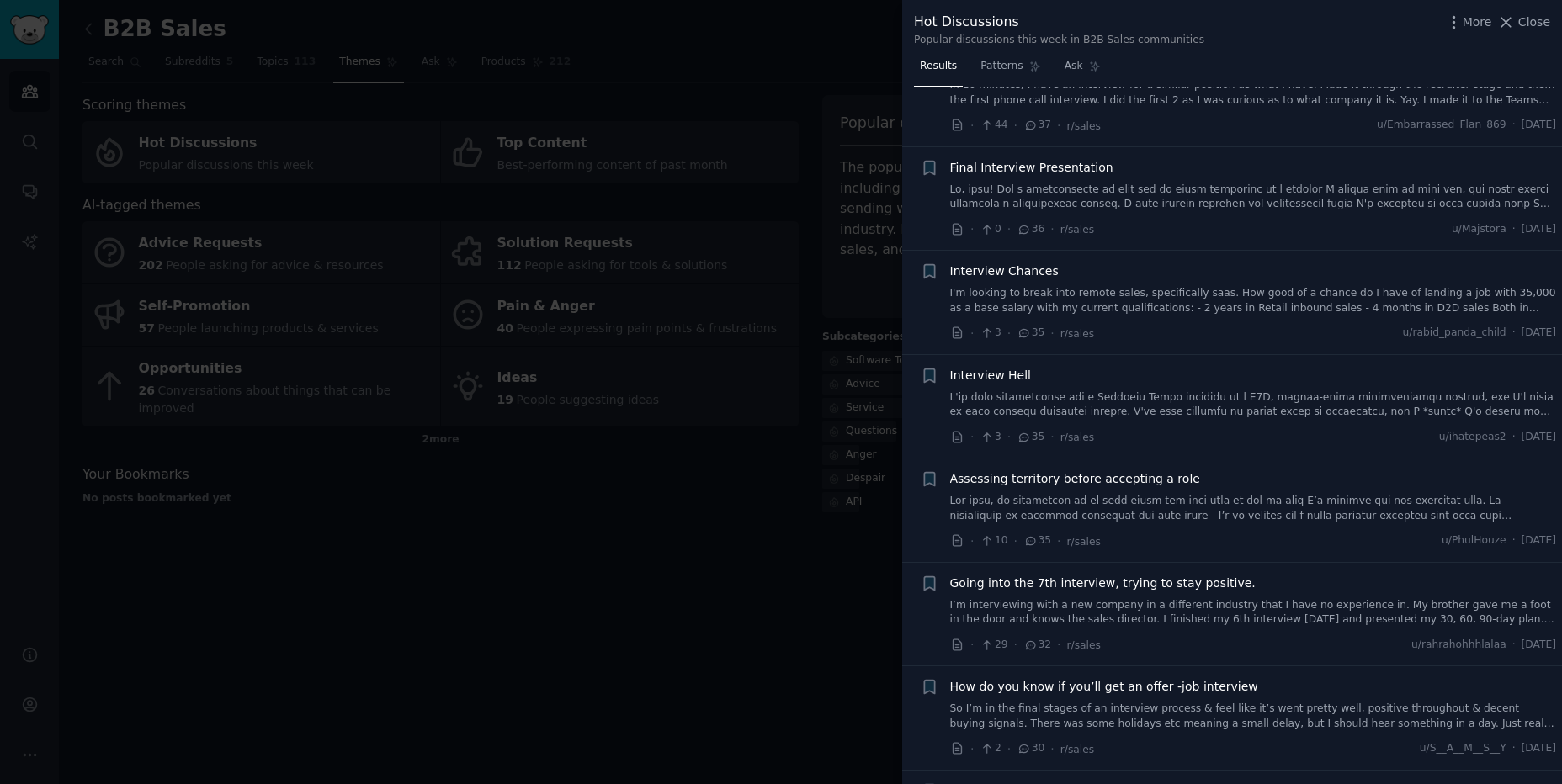
click at [824, 633] on div at bounding box center [781, 392] width 1562 height 784
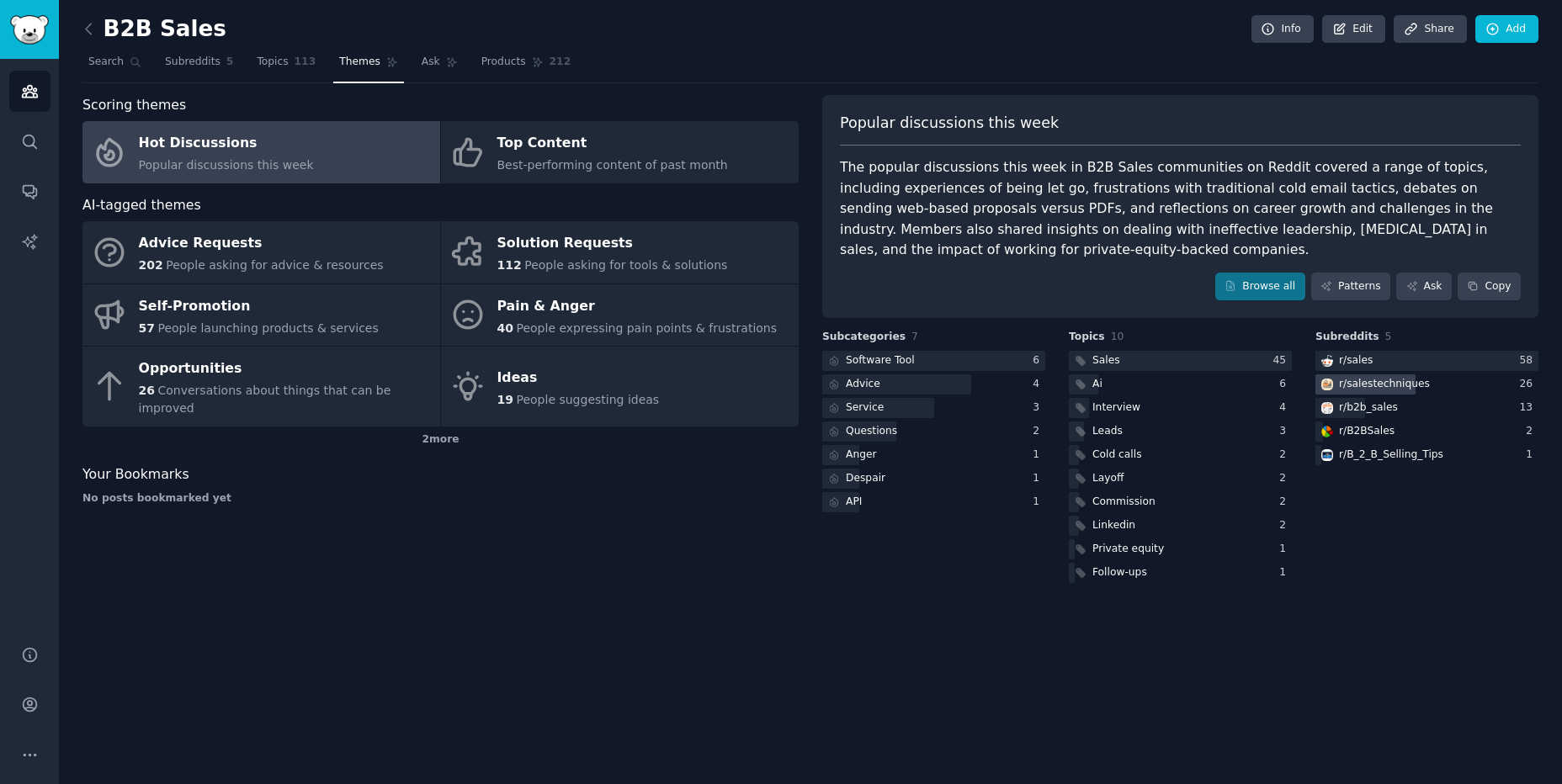
click at [1414, 382] on div "r/ salestechniques" at bounding box center [1385, 384] width 91 height 15
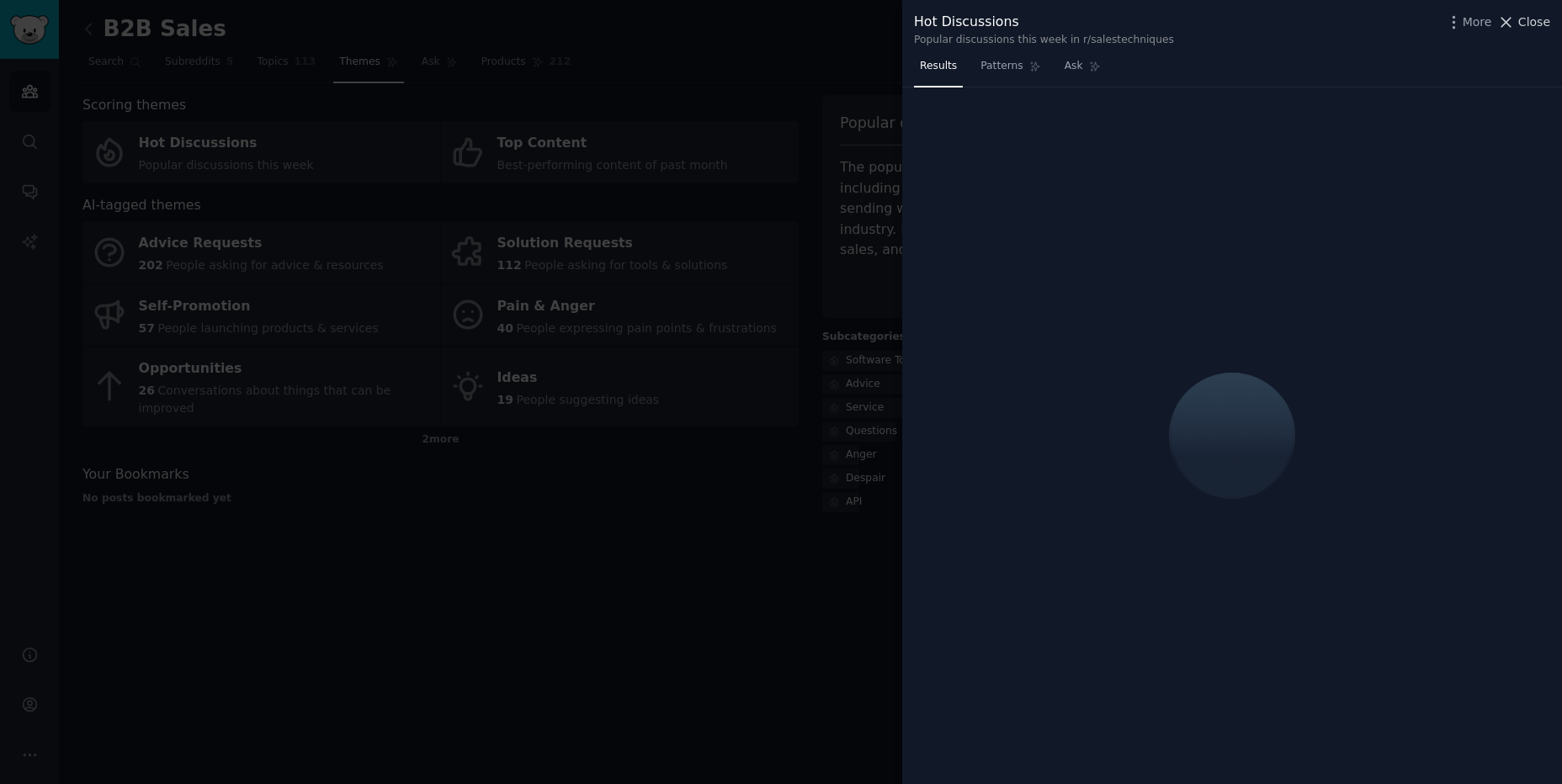
click at [1521, 26] on span "Close" at bounding box center [1534, 22] width 32 height 17
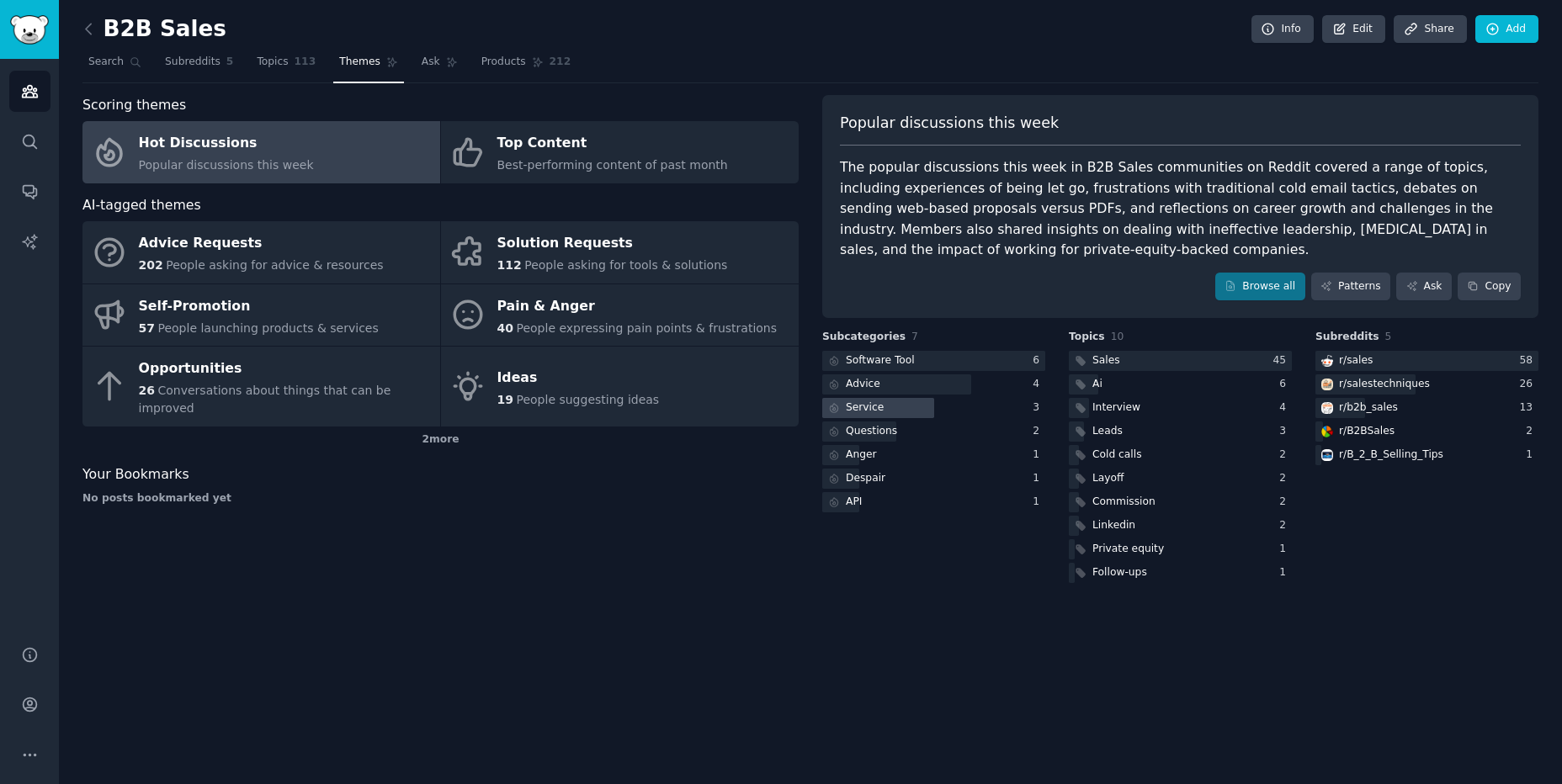
click at [882, 407] on div "Service" at bounding box center [854, 409] width 65 height 21
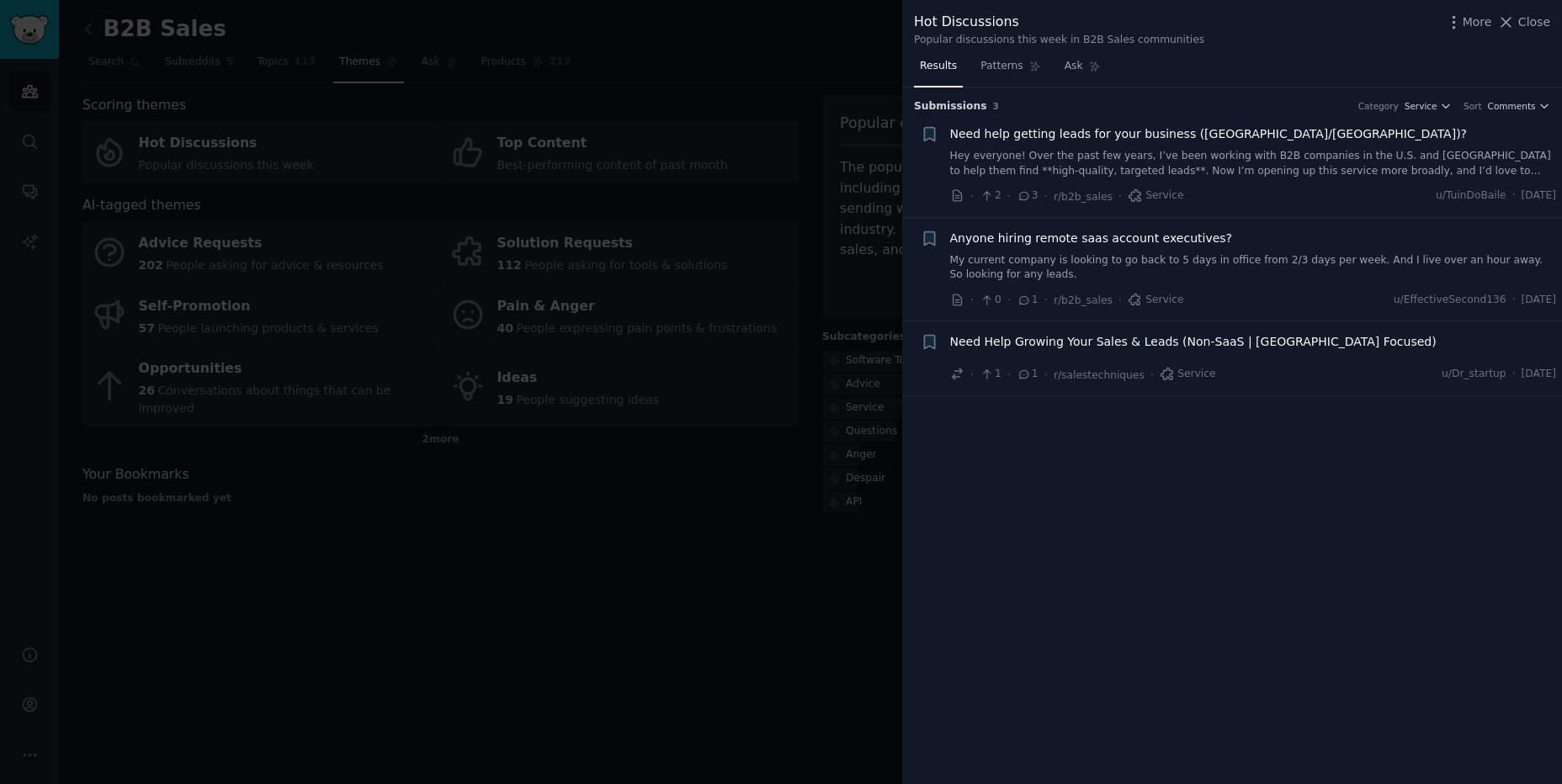
click at [721, 604] on div at bounding box center [781, 392] width 1562 height 784
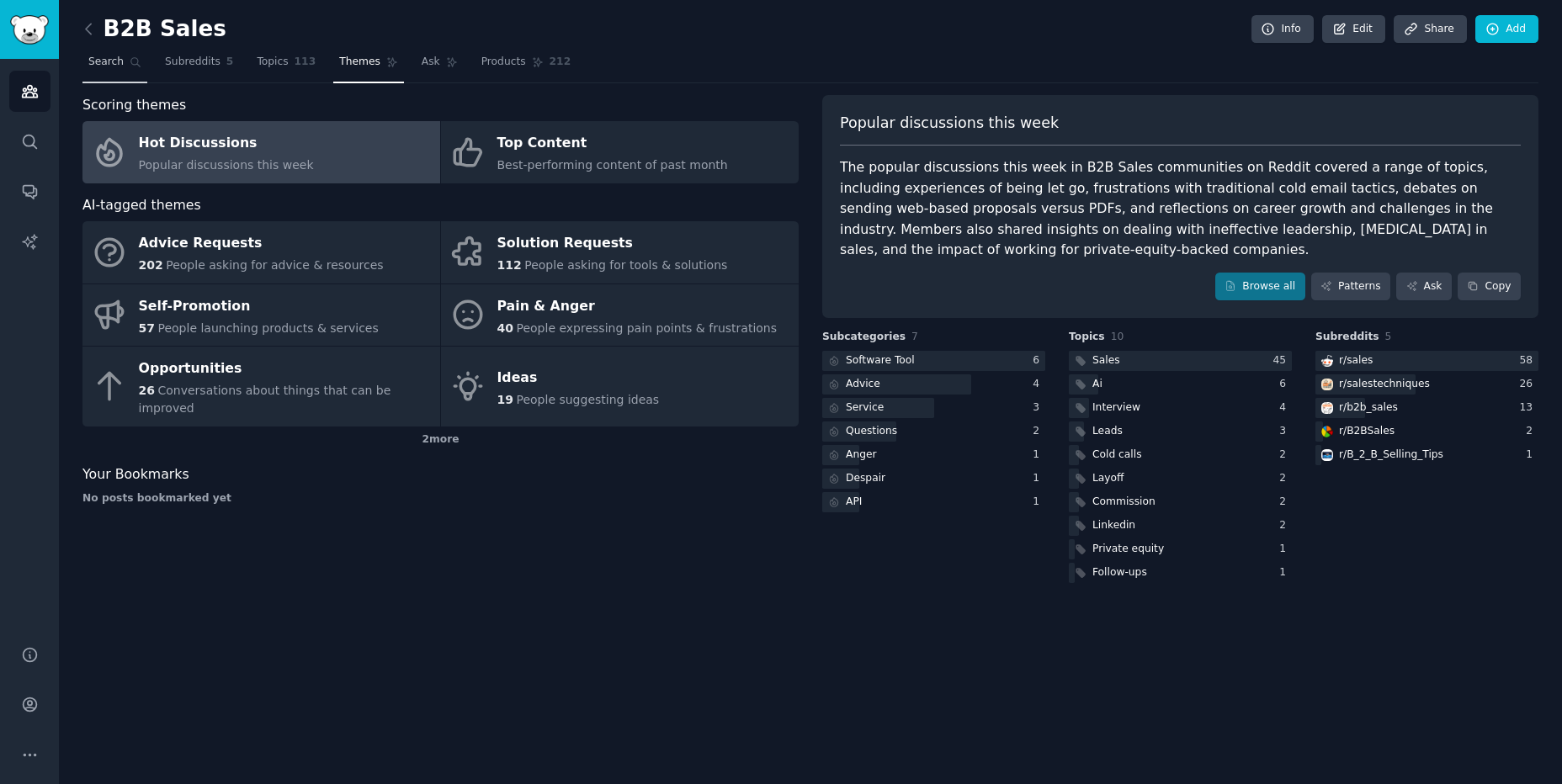
click at [110, 65] on span "Search" at bounding box center [106, 62] width 36 height 15
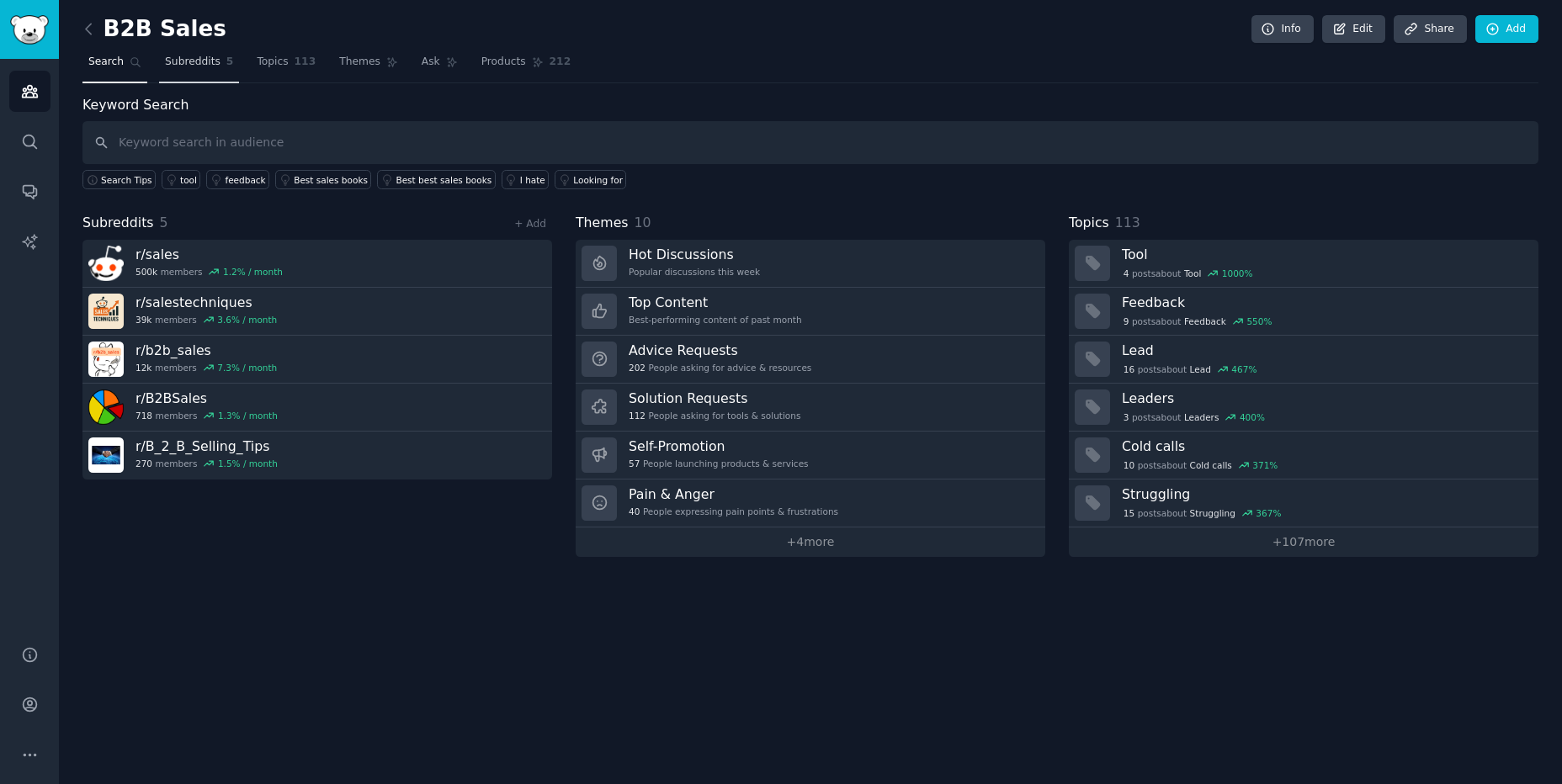
click at [189, 78] on link "Subreddits 5" at bounding box center [199, 66] width 80 height 35
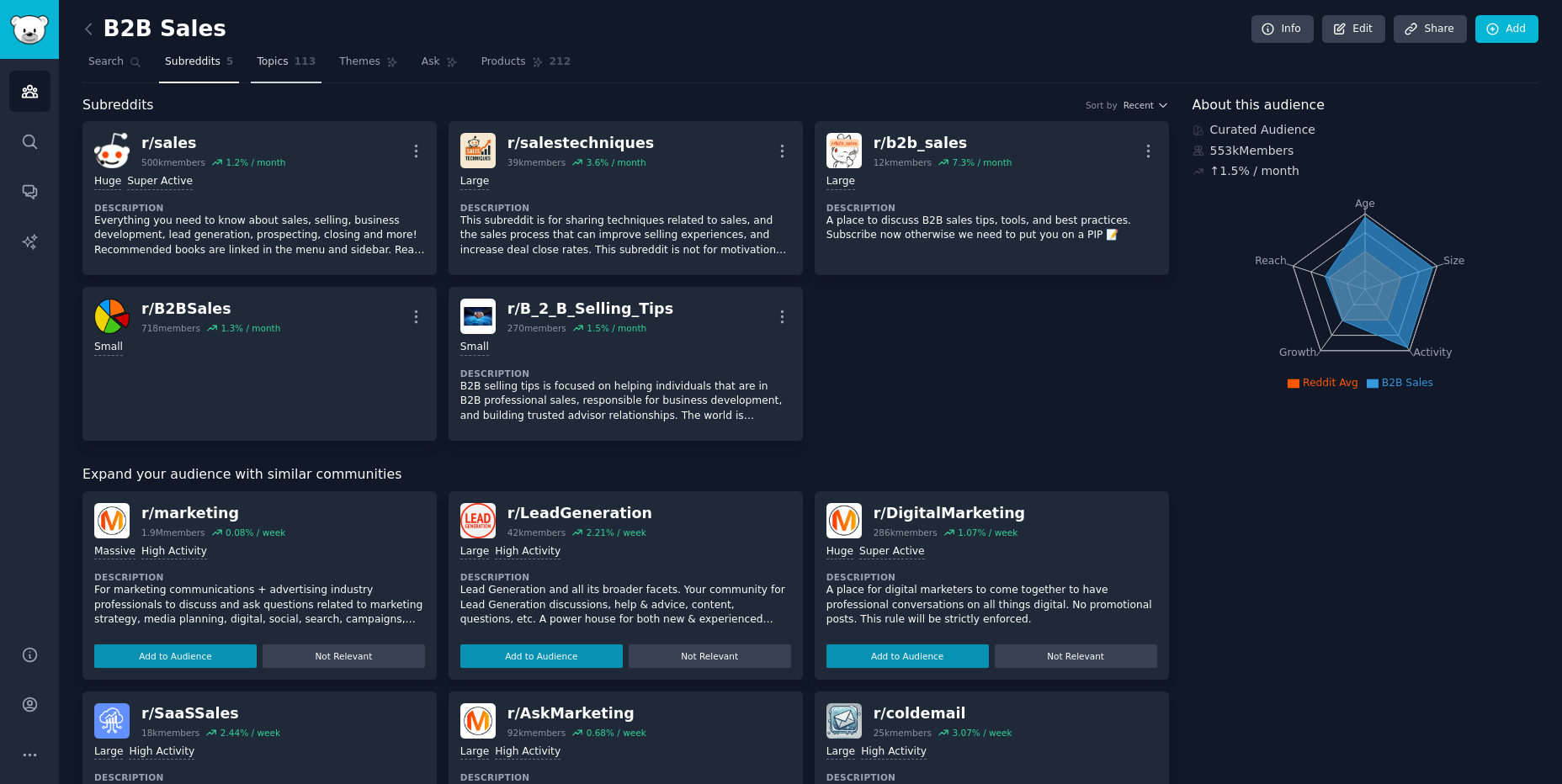
click at [257, 65] on span "Topics" at bounding box center [272, 62] width 31 height 15
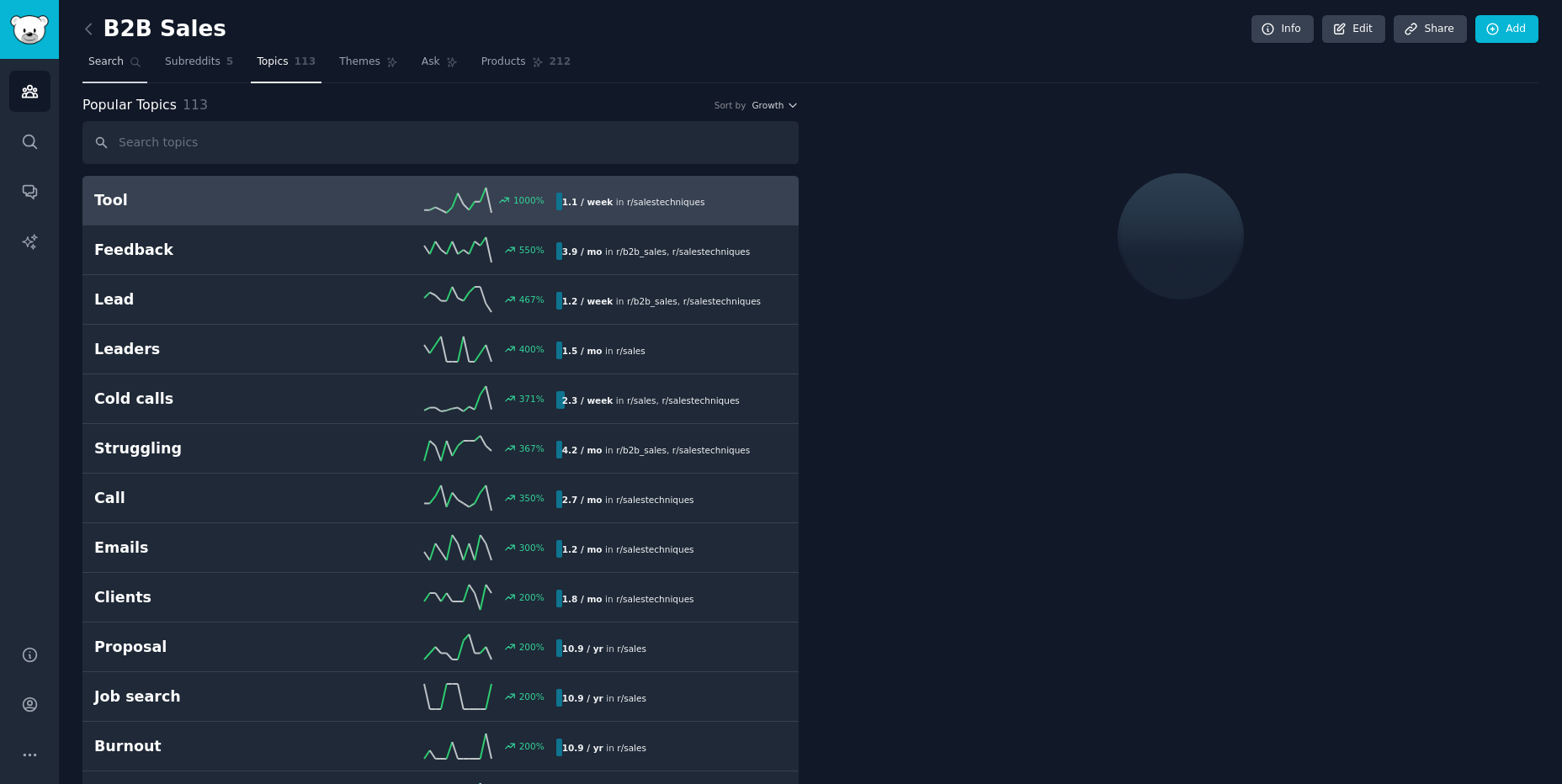
click at [123, 76] on link "Search" at bounding box center [115, 66] width 65 height 35
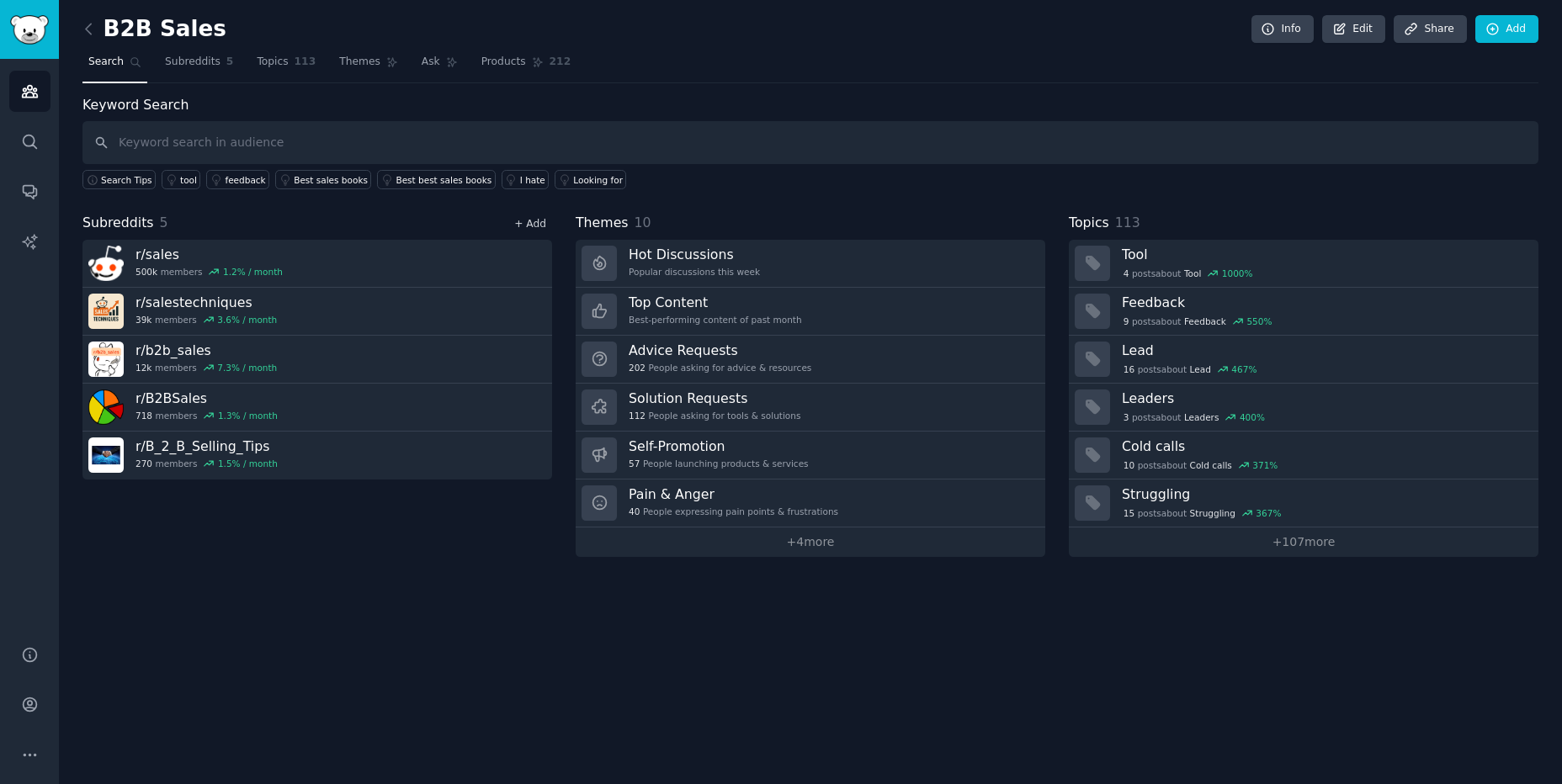
click at [529, 226] on link "+ Add" at bounding box center [530, 224] width 32 height 12
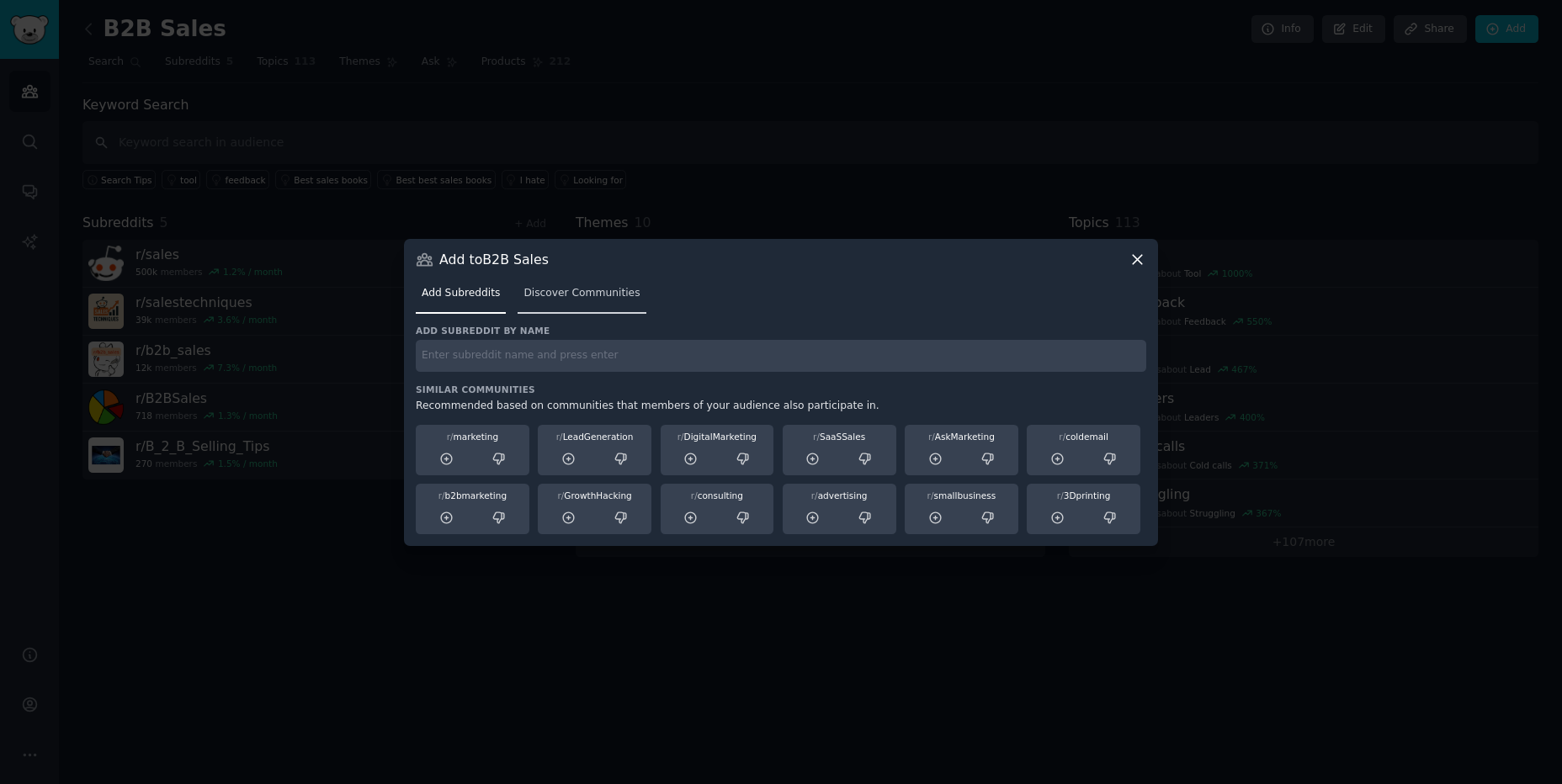
click at [593, 289] on span "Discover Communities" at bounding box center [582, 293] width 117 height 15
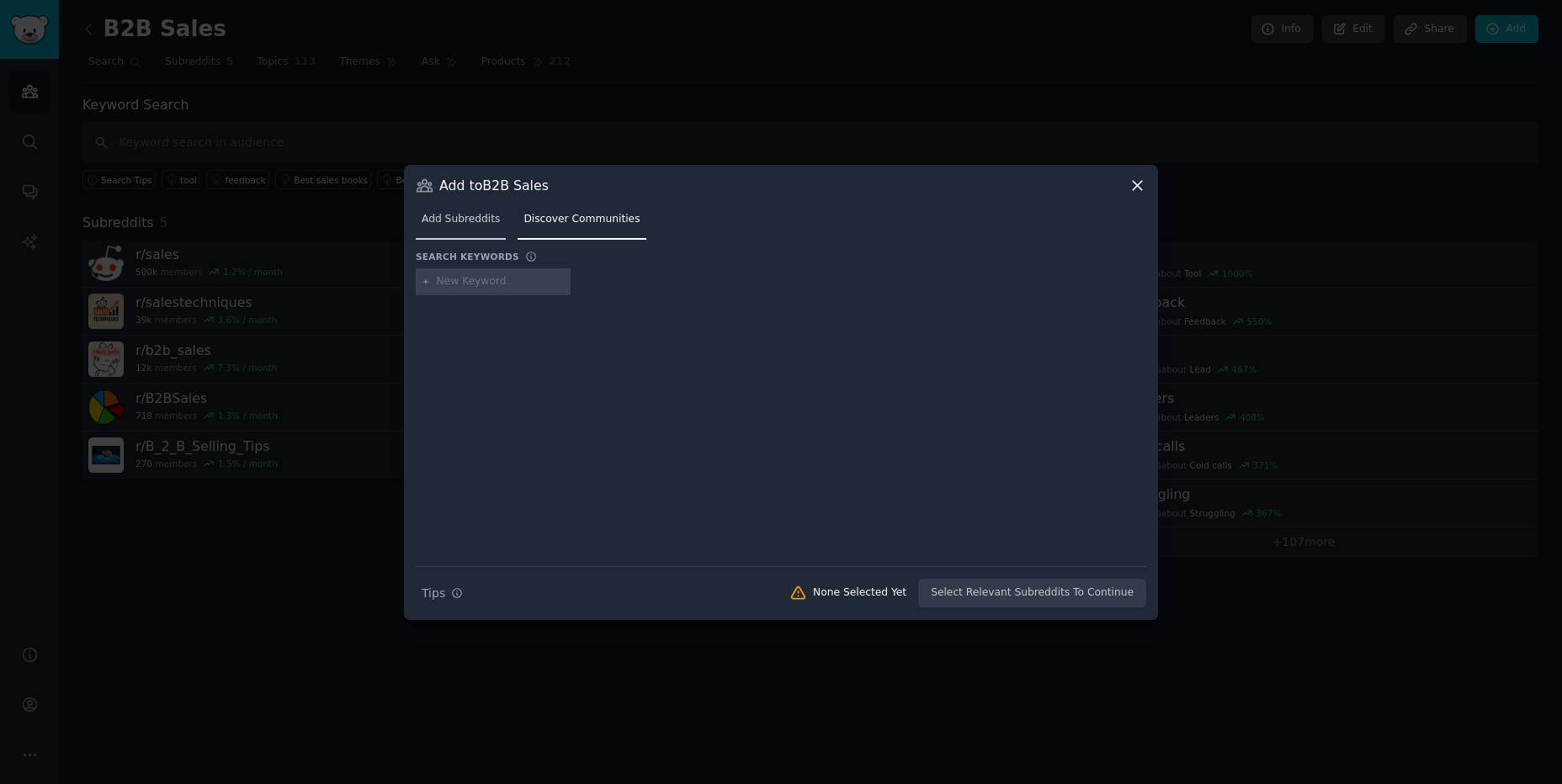
click at [470, 235] on link "Add Subreddits" at bounding box center [461, 223] width 90 height 35
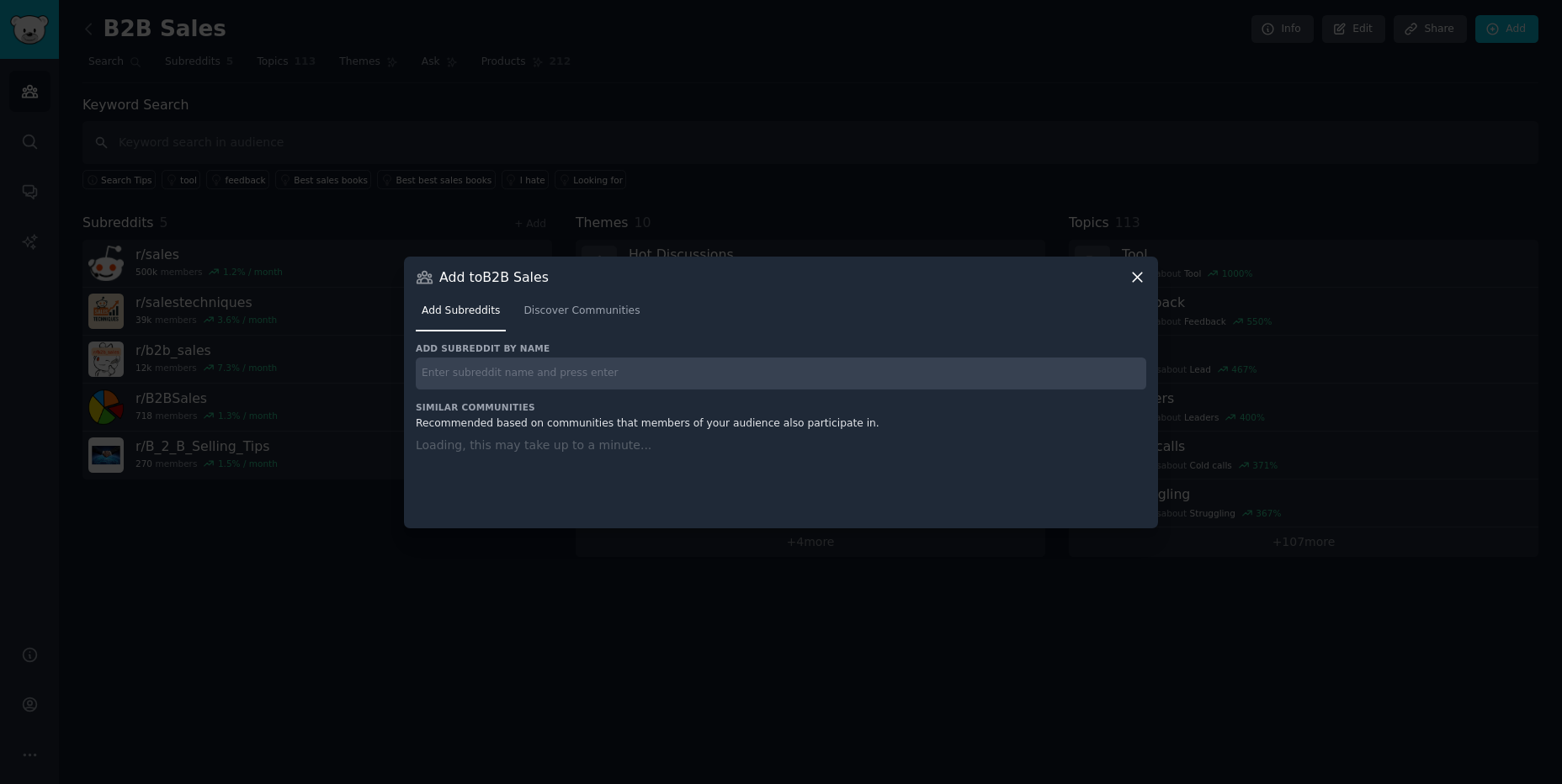
click at [1134, 280] on icon at bounding box center [1138, 277] width 10 height 10
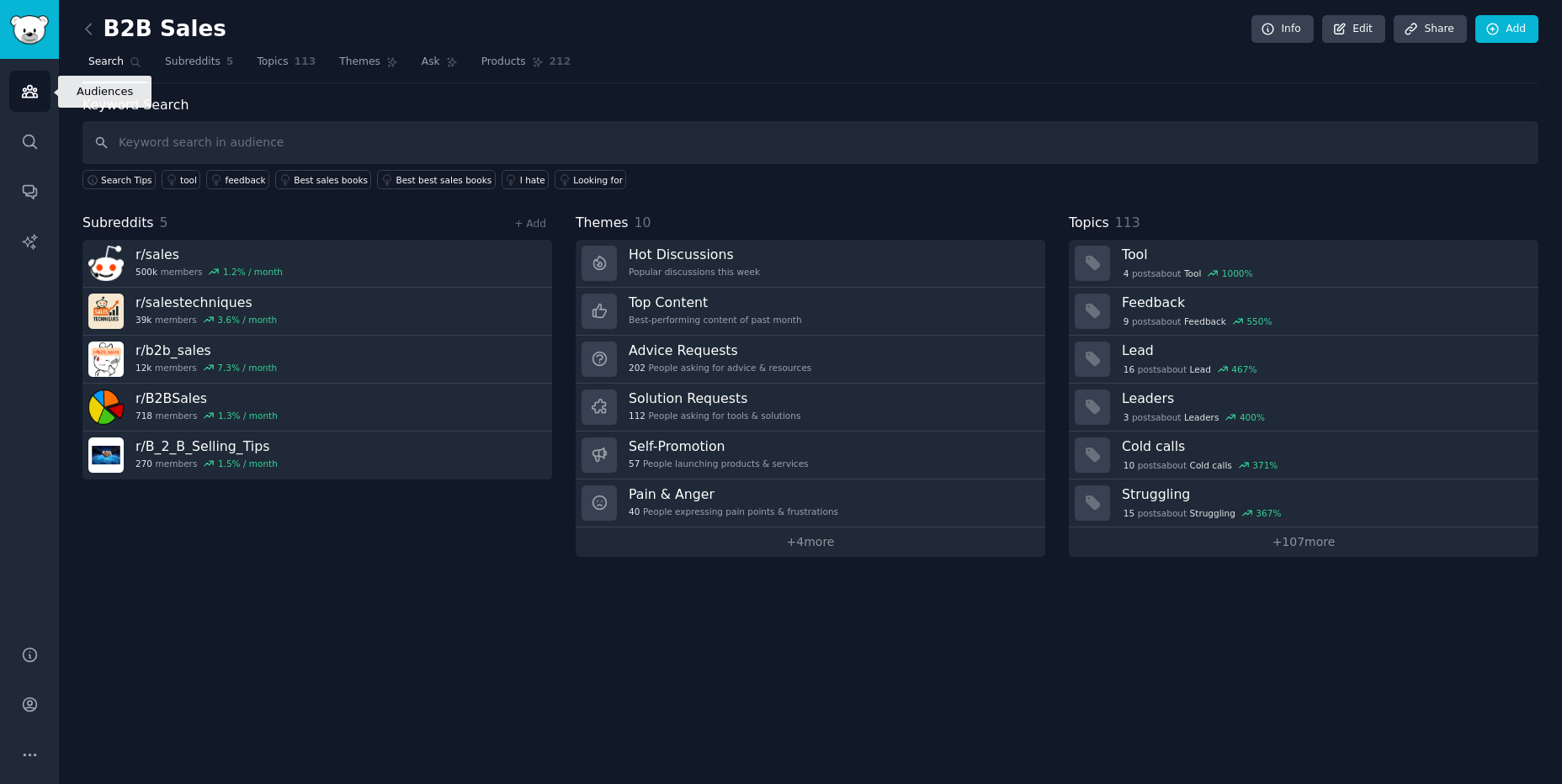
click at [22, 96] on icon "Sidebar" at bounding box center [29, 92] width 15 height 12
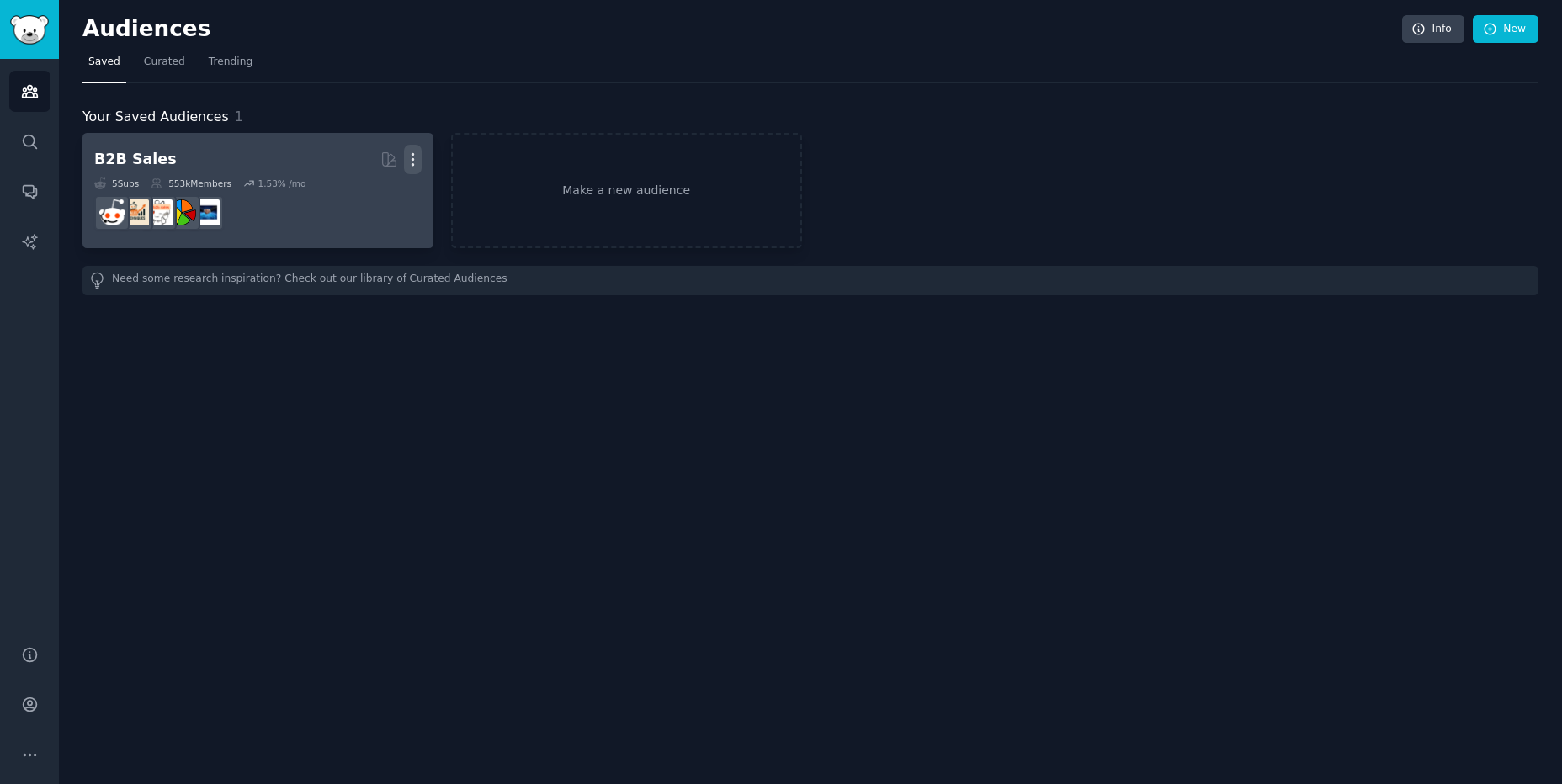
click at [414, 163] on icon "button" at bounding box center [412, 159] width 17 height 17
click at [366, 209] on div "Delete" at bounding box center [355, 195] width 80 height 36
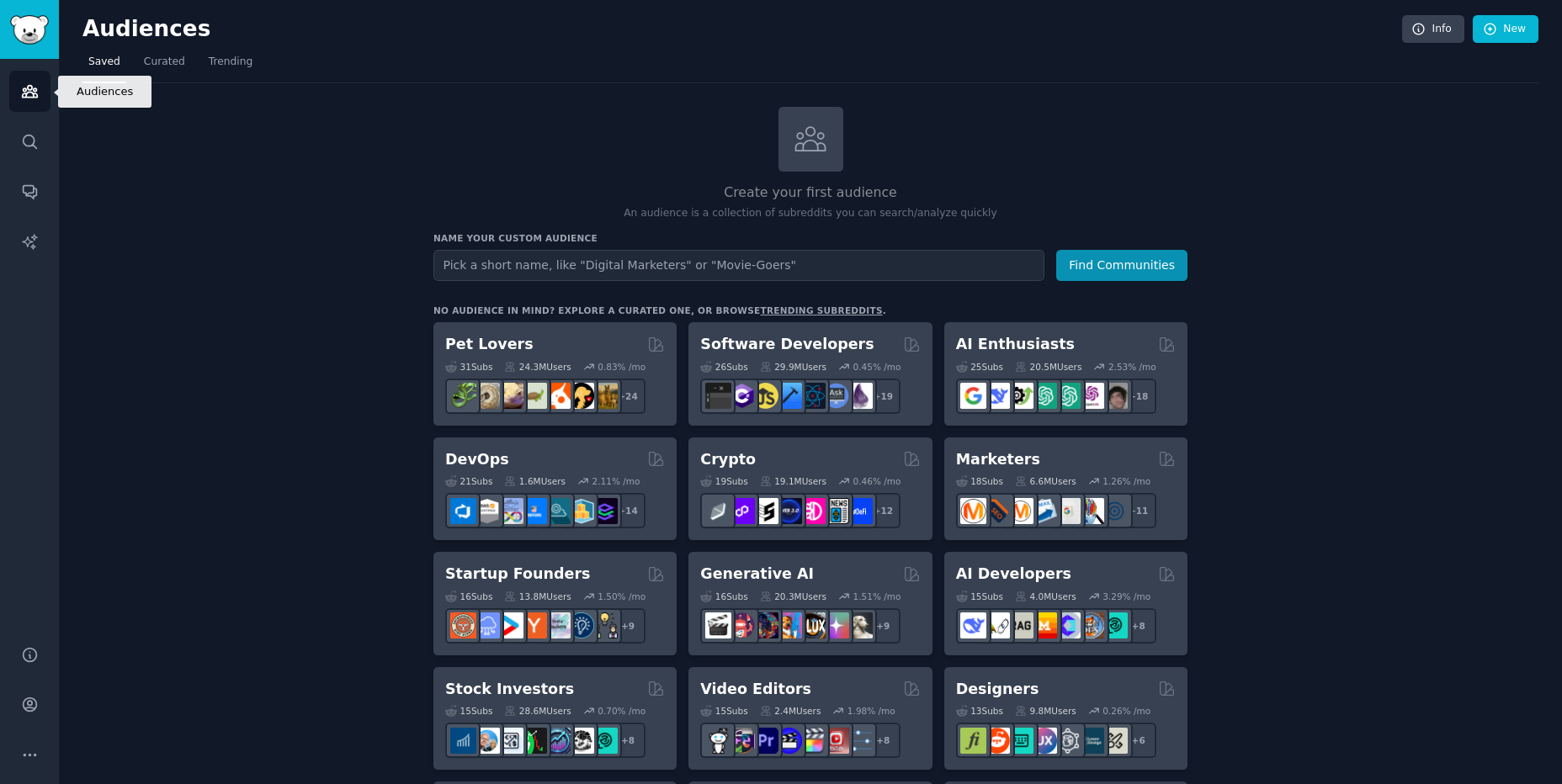
click at [39, 96] on link "Audiences" at bounding box center [30, 90] width 41 height 41
click at [40, 83] on link "Audiences" at bounding box center [30, 90] width 41 height 41
click at [28, 134] on icon "Sidebar" at bounding box center [30, 142] width 17 height 17
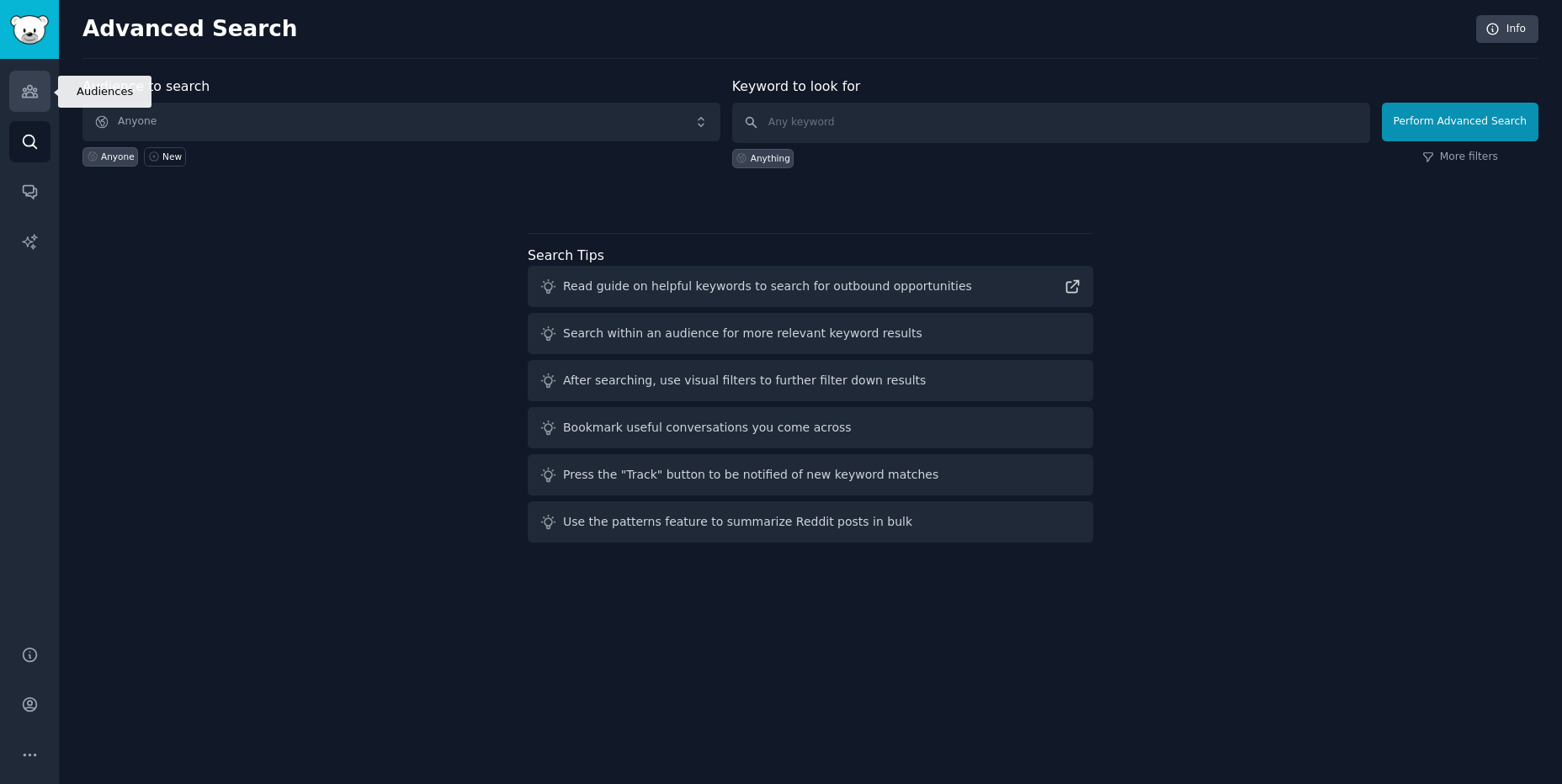
click at [30, 88] on icon "Sidebar" at bounding box center [30, 91] width 17 height 17
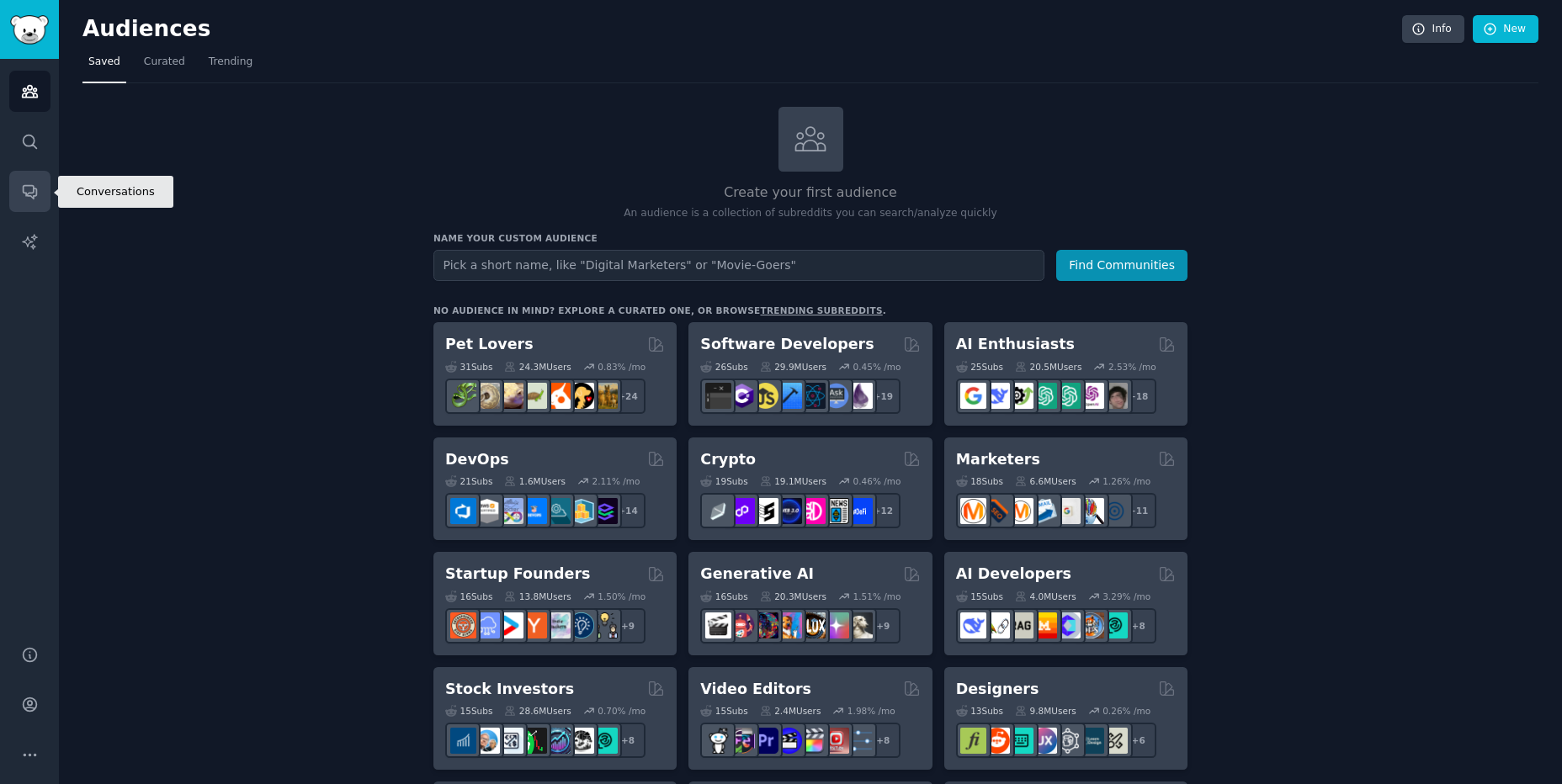
click at [25, 207] on link "Conversations" at bounding box center [30, 190] width 41 height 41
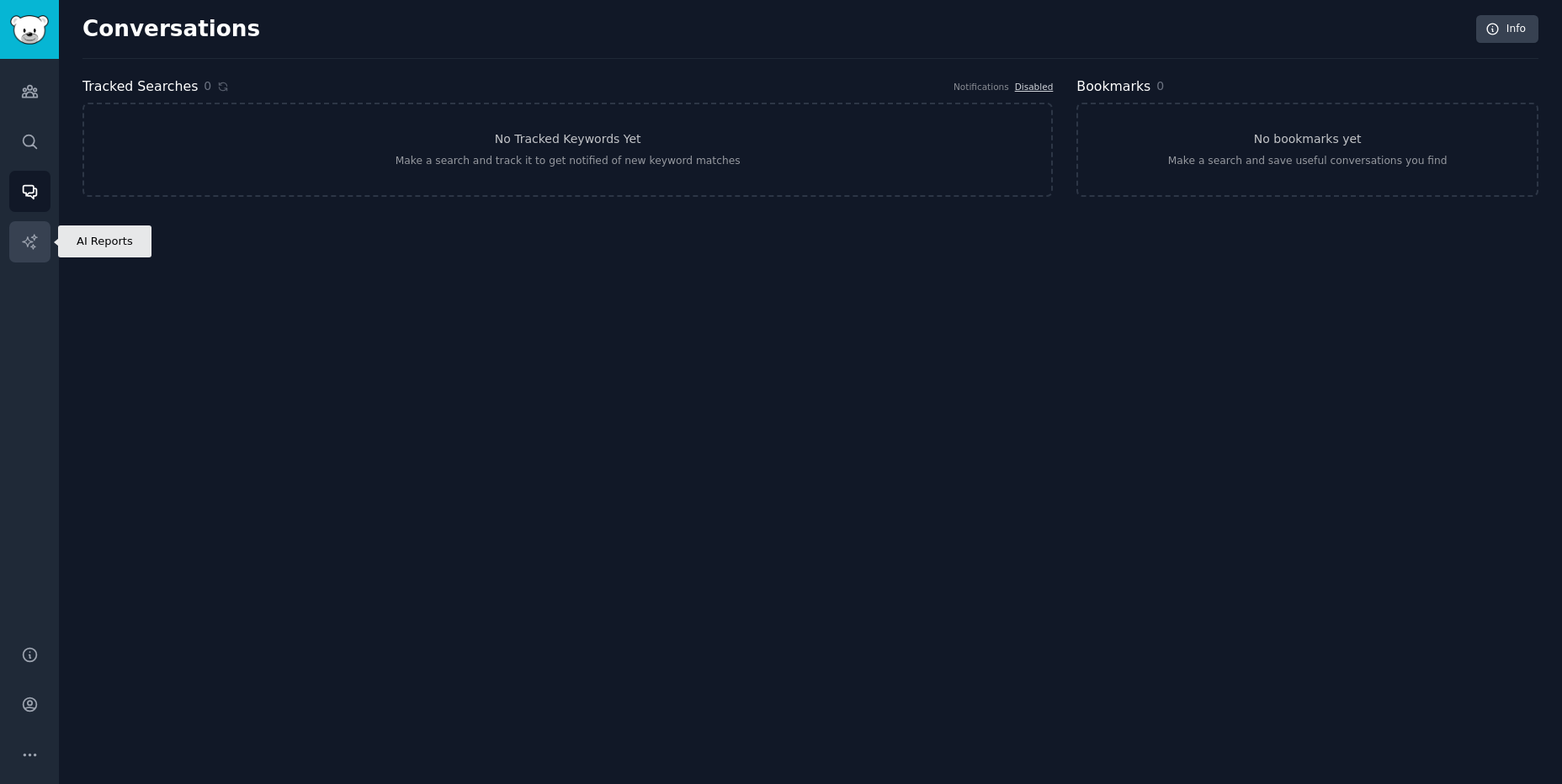
click at [30, 238] on icon "Sidebar" at bounding box center [30, 242] width 17 height 17
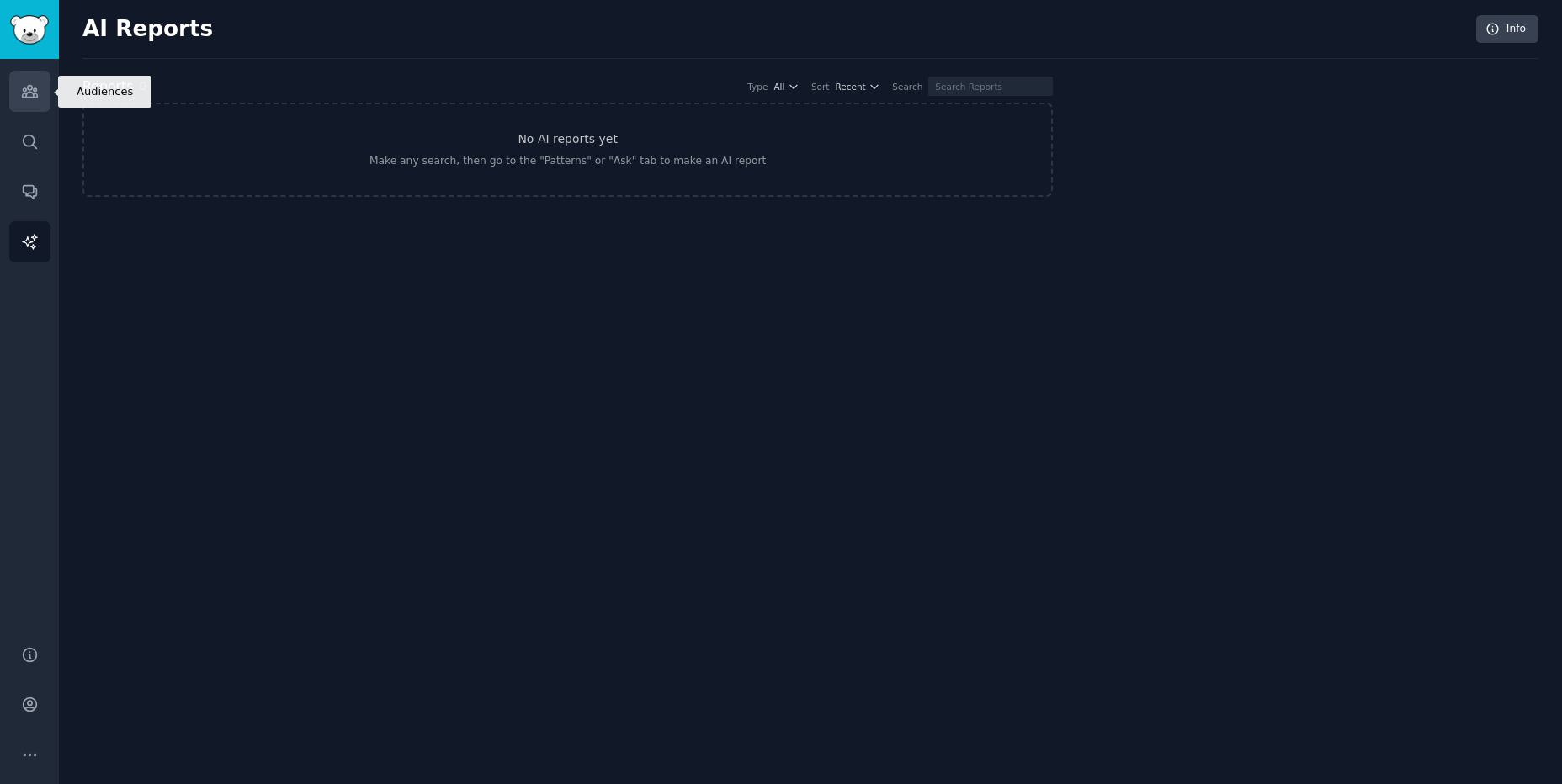
click at [30, 92] on icon "Sidebar" at bounding box center [29, 92] width 15 height 12
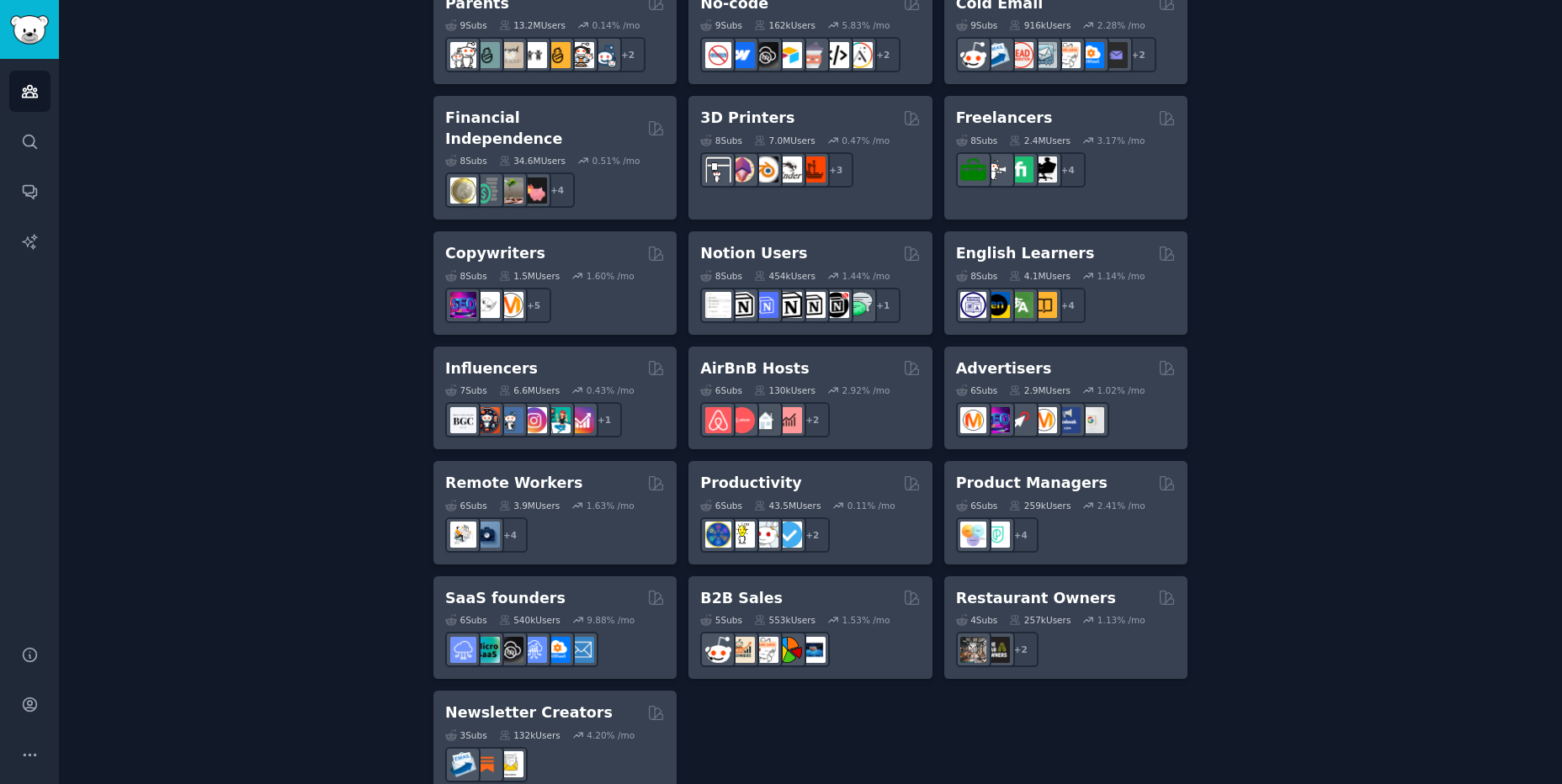
scroll to position [1158, 0]
